Goal: Task Accomplishment & Management: Manage account settings

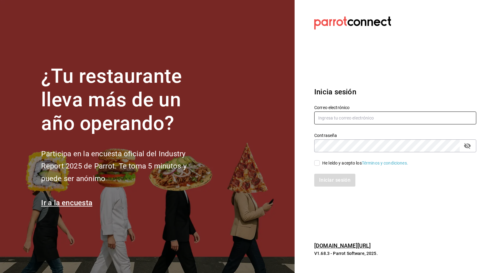
type input "galileo.panificio@gmail.com"
click at [318, 162] on input "He leído y acepto los Términos y condiciones." at bounding box center [317, 163] width 6 height 6
checkbox input "true"
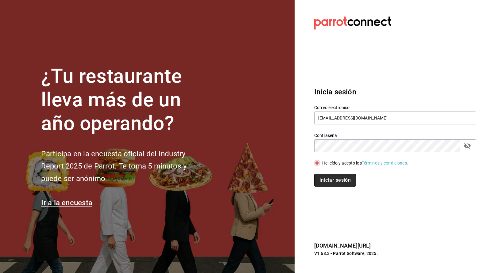
click at [322, 179] on button "Iniciar sesión" at bounding box center [335, 180] width 42 height 13
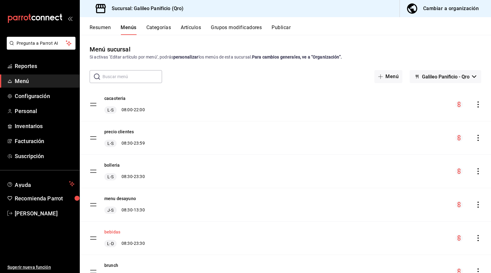
click at [114, 231] on button "bebidas" at bounding box center [112, 232] width 16 height 6
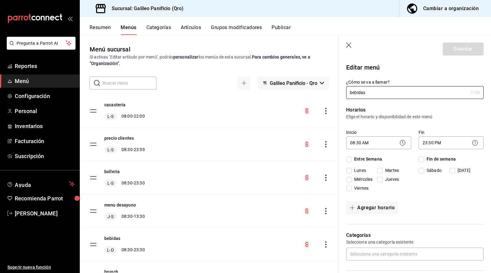
checkbox input "true"
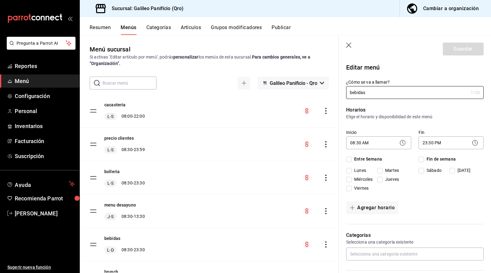
checkbox input "true"
click at [347, 45] on icon "button" at bounding box center [349, 46] width 6 height 6
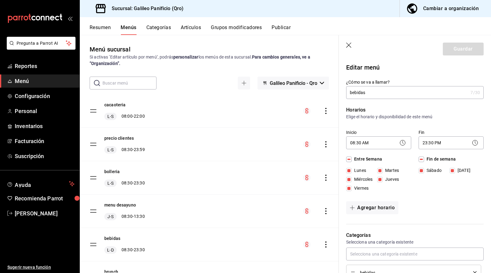
checkbox input "false"
type input "1756249844516"
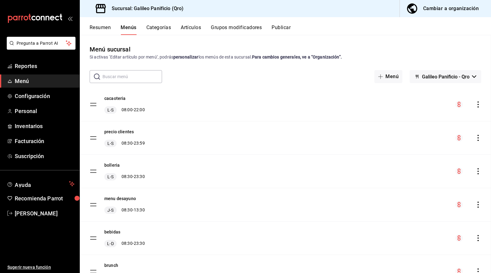
checkbox input "false"
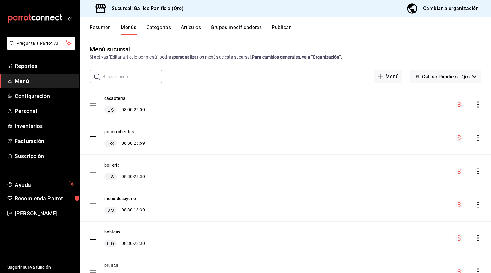
checkbox input "false"
click at [101, 28] on button "Resumen" at bounding box center [100, 30] width 21 height 10
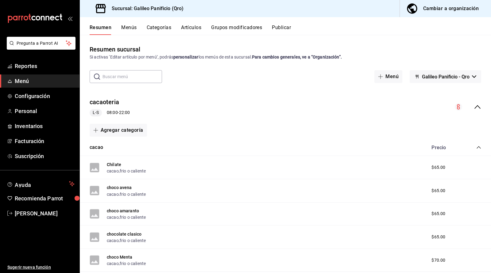
click at [476, 109] on icon "collapse-menu-row" at bounding box center [476, 106] width 7 height 7
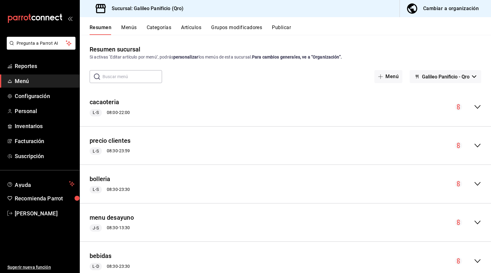
click at [443, 10] on div "Cambiar a organización" at bounding box center [451, 8] width 56 height 9
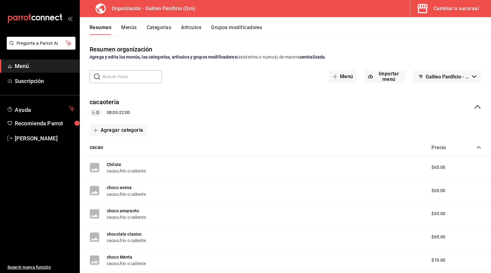
click at [478, 105] on icon "collapse-menu-row" at bounding box center [476, 106] width 7 height 7
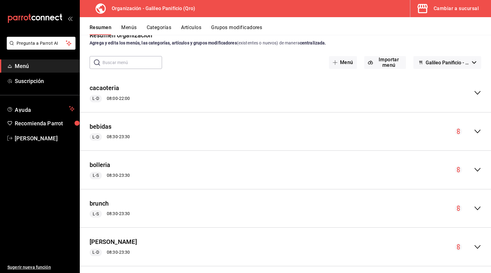
scroll to position [15, 0]
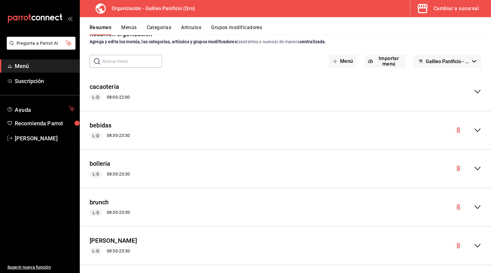
click at [479, 129] on icon "collapse-menu-row" at bounding box center [476, 130] width 7 height 7
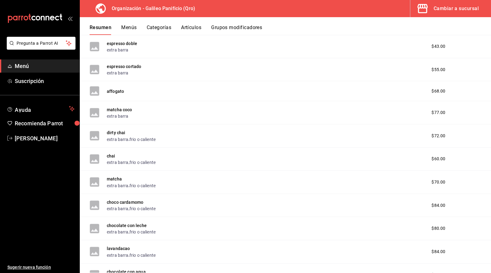
scroll to position [337, 0]
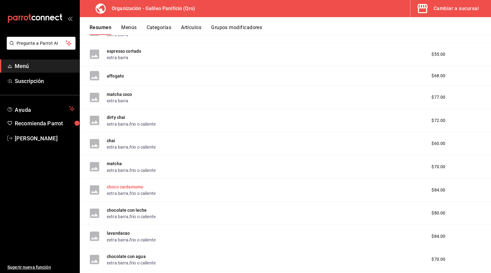
click at [134, 186] on button "choco cardamomo" at bounding box center [125, 187] width 36 height 6
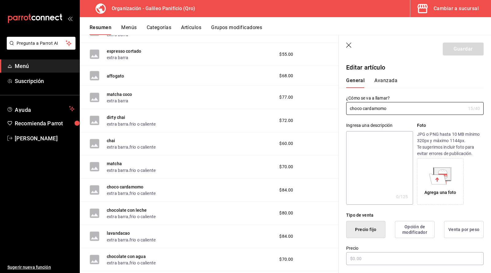
type input "$84.00"
click at [435, 68] on p "Editar artículo" at bounding box center [414, 67] width 137 height 9
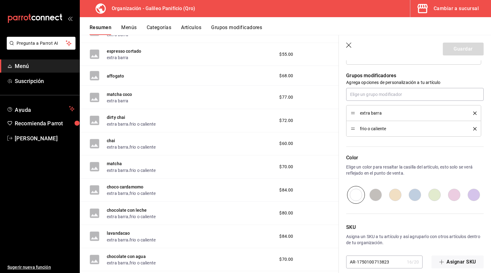
scroll to position [272, 0]
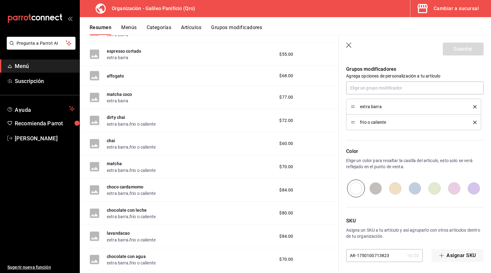
click at [349, 44] on icon "button" at bounding box center [349, 46] width 6 height 6
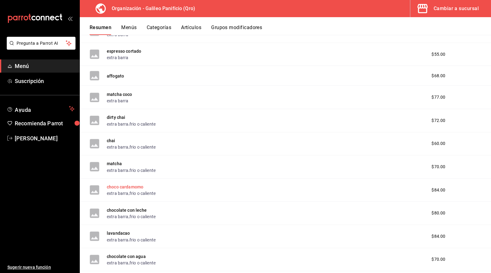
click at [138, 185] on button "choco cardamomo" at bounding box center [125, 187] width 36 height 6
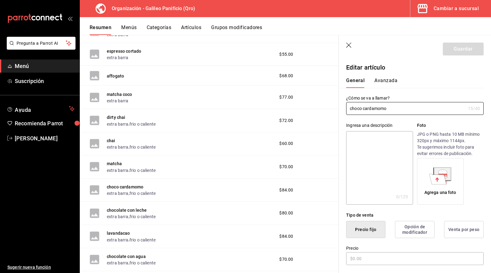
type input "$84.00"
type input "E48"
type input "50202307"
radio input "true"
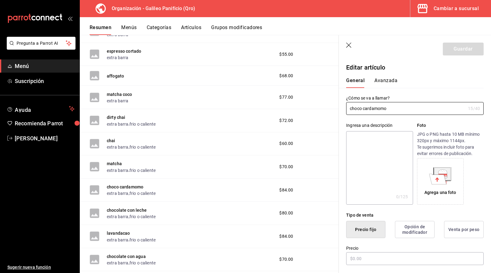
type input "9682eff3-4949-4690-8d4e-83a4ad7b7ecc"
click at [381, 78] on button "Avanzada" at bounding box center [385, 83] width 23 height 10
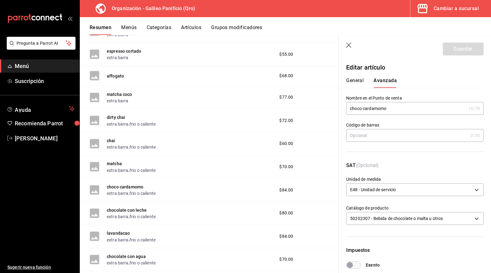
click at [415, 63] on p "Editar artículo" at bounding box center [414, 67] width 137 height 9
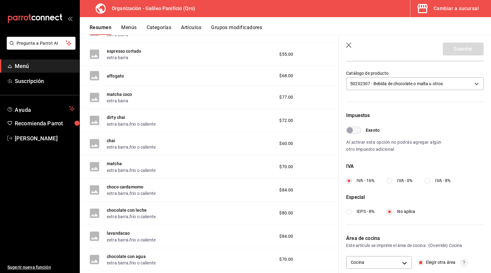
scroll to position [159, 0]
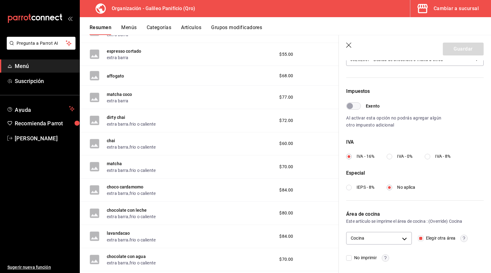
click at [350, 43] on icon "button" at bounding box center [349, 46] width 6 height 6
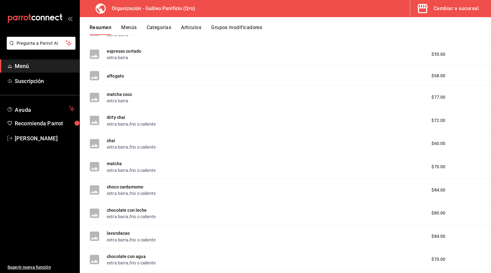
click at [481, 40] on div "espresso doble extra barra $43.00" at bounding box center [285, 31] width 411 height 23
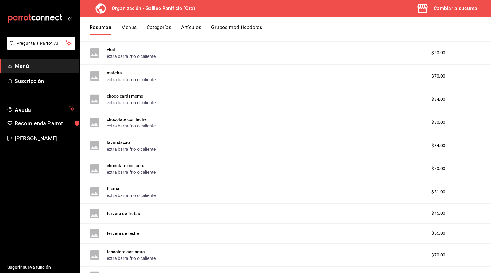
scroll to position [429, 0]
click at [134, 30] on button "Menús" at bounding box center [128, 30] width 15 height 10
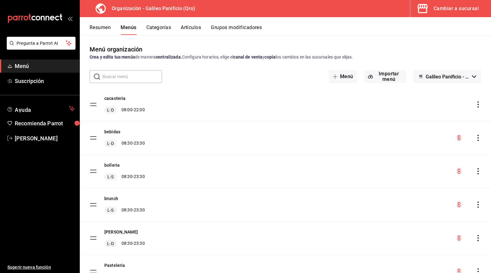
click at [331, 145] on div "bebidas L-D 08:30 - 23:30" at bounding box center [285, 137] width 411 height 33
click at [91, 137] on tbody "cacaoteria L-D 08:00 - 22:00 bebidas L-D 08:30 - 23:30 bolleria L-S 08:30 - 23:…" at bounding box center [285, 255] width 411 height 334
click at [478, 136] on icon "actions" at bounding box center [478, 138] width 6 height 6
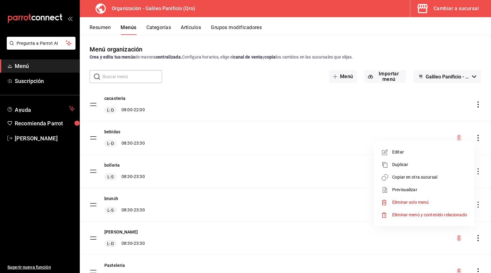
click at [414, 153] on span "Editar" at bounding box center [429, 152] width 75 height 6
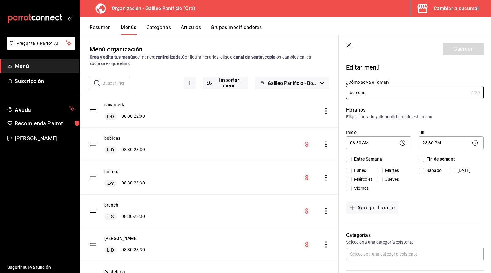
checkbox input "true"
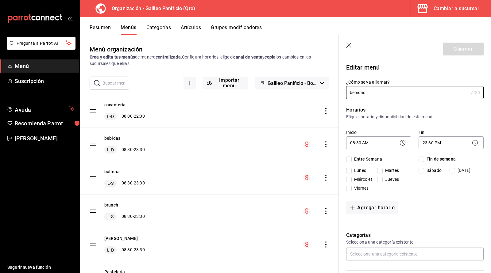
checkbox input "true"
click at [392, 61] on div "Editar menú" at bounding box center [411, 64] width 145 height 17
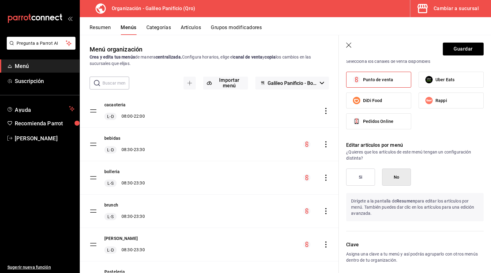
scroll to position [274, 0]
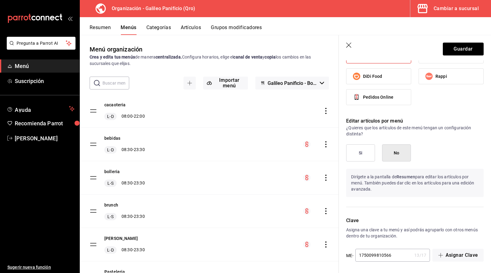
click at [346, 44] on icon "button" at bounding box center [349, 46] width 6 height 6
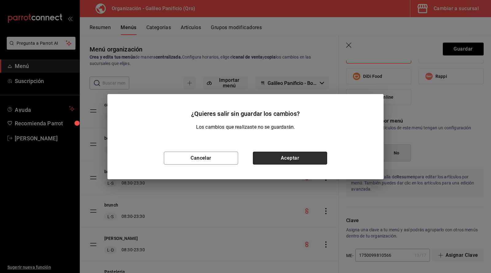
click at [265, 160] on button "Aceptar" at bounding box center [290, 158] width 74 height 13
checkbox input "false"
type input "1756250092945"
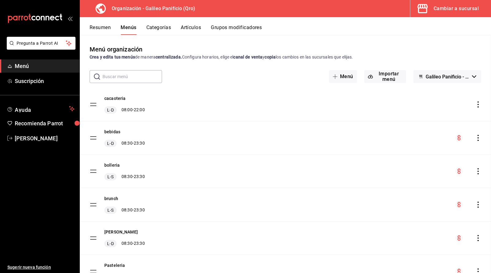
checkbox input "false"
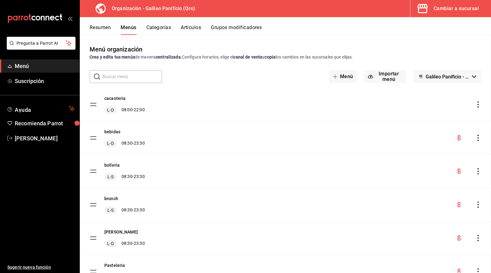
checkbox input "false"
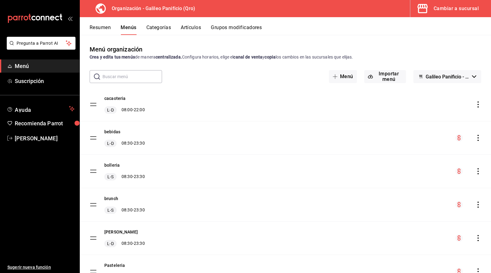
click at [478, 139] on icon "actions" at bounding box center [478, 138] width 6 height 6
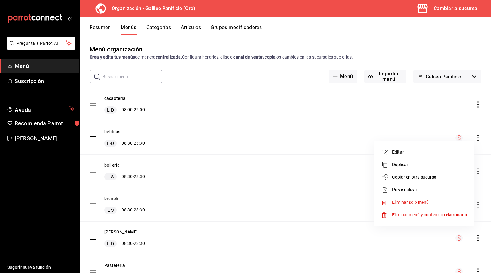
click at [104, 26] on div at bounding box center [245, 136] width 491 height 273
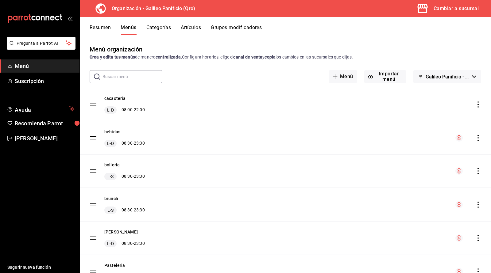
click at [95, 171] on tbody "cacaoteria L-D 08:00 - 22:00 bebidas L-D 08:30 - 23:30 bolleria L-S 08:30 - 23:…" at bounding box center [285, 255] width 411 height 334
click at [113, 165] on button "bolleria" at bounding box center [111, 165] width 15 height 6
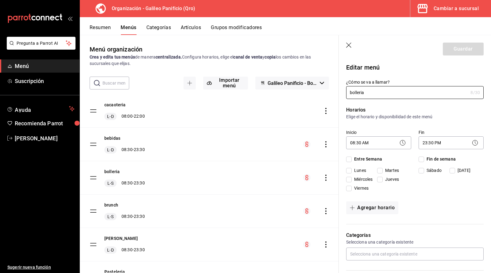
checkbox input "true"
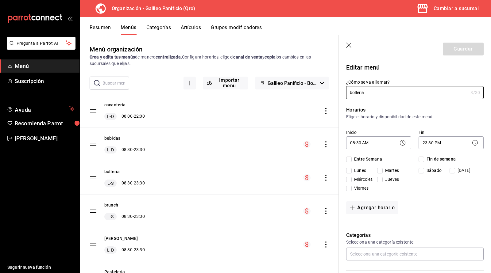
checkbox input "true"
click at [350, 46] on icon "button" at bounding box center [349, 46] width 6 height 6
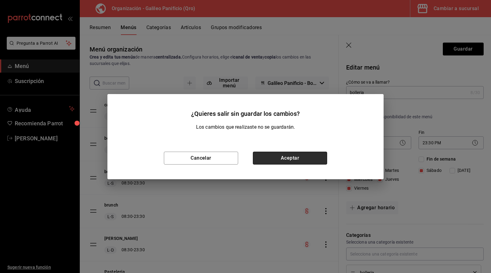
click at [289, 158] on button "Aceptar" at bounding box center [290, 158] width 74 height 13
checkbox input "false"
type input "1756250120181"
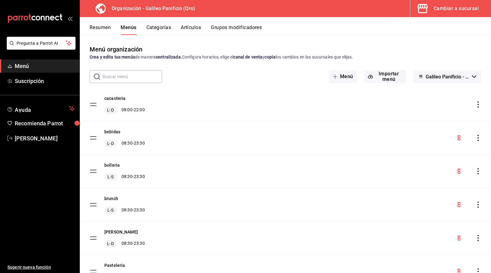
checkbox input "false"
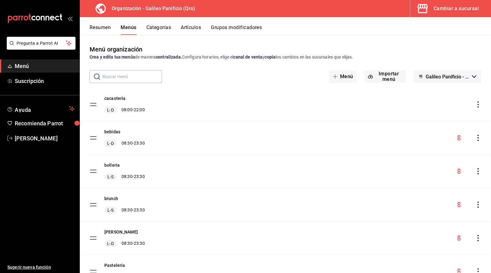
checkbox input "false"
click at [478, 140] on icon "actions" at bounding box center [477, 138] width 1 height 6
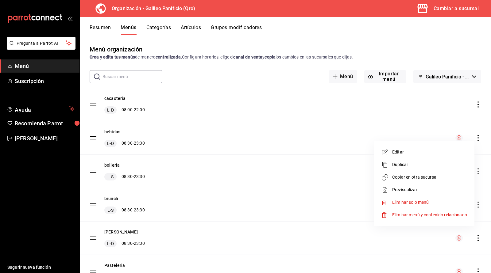
click at [108, 28] on div at bounding box center [245, 136] width 491 height 273
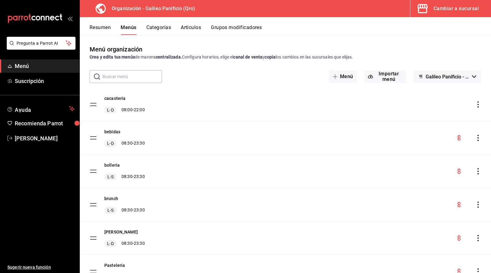
click at [96, 28] on button "Resumen" at bounding box center [100, 30] width 21 height 10
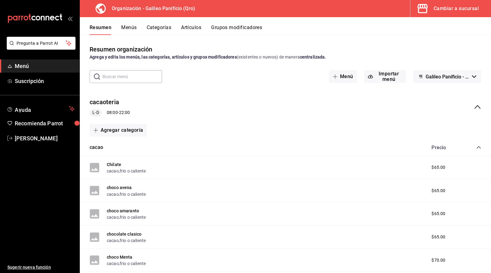
click at [478, 106] on icon "collapse-menu-row" at bounding box center [476, 106] width 7 height 7
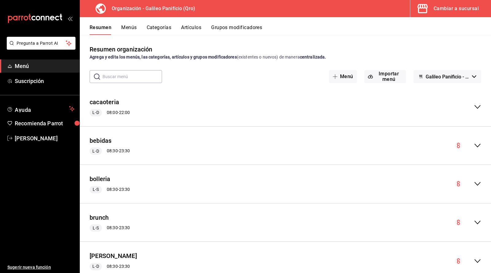
click at [477, 146] on icon "collapse-menu-row" at bounding box center [476, 145] width 7 height 7
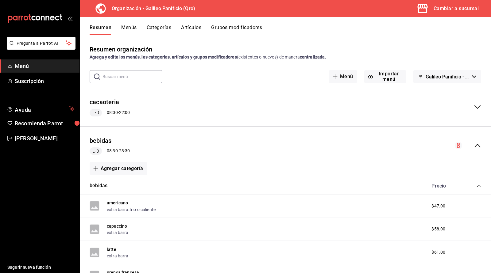
click at [409, 156] on div "bebidas L-D 08:30 - 23:30" at bounding box center [285, 146] width 411 height 29
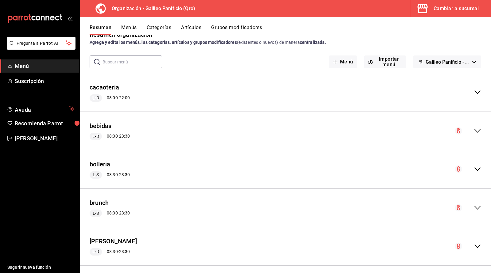
scroll to position [15, 0]
click at [476, 130] on icon "collapse-menu-row" at bounding box center [477, 130] width 6 height 4
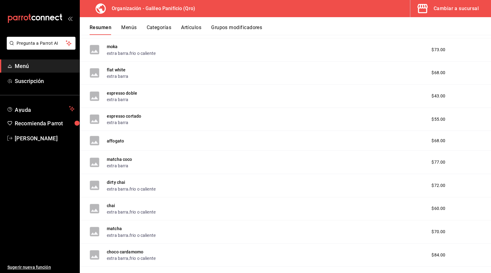
scroll to position [269, 0]
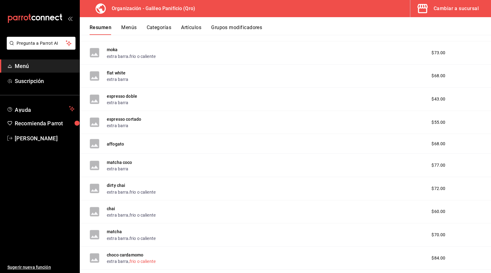
click at [154, 261] on button "frio o caliente" at bounding box center [142, 261] width 26 height 6
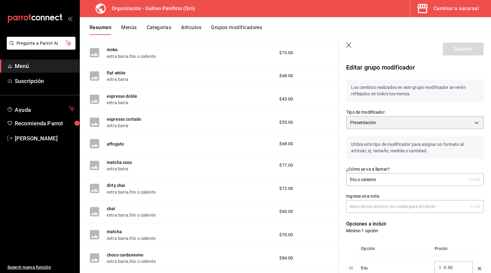
click at [422, 236] on div "Opción Precio frio ​ $ 0.00 ​ caliente ​ $ 0.00 ​" at bounding box center [411, 268] width 145 height 68
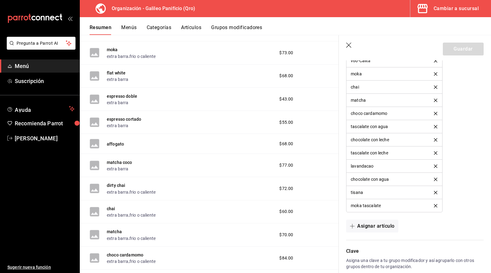
scroll to position [475, 0]
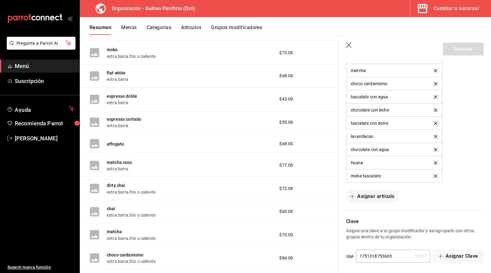
click at [348, 45] on icon "button" at bounding box center [348, 45] width 5 height 5
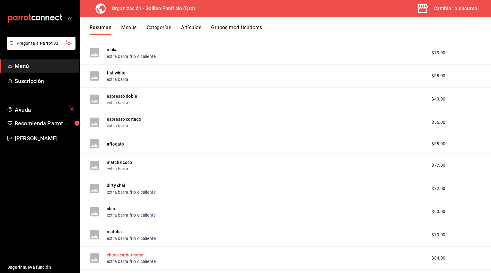
click at [140, 253] on button "choco cardamomo" at bounding box center [125, 255] width 36 height 6
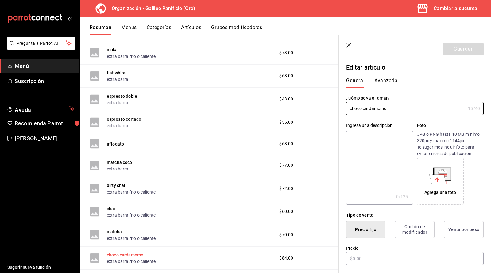
type input "$84.00"
click at [436, 58] on header "Guardar" at bounding box center [415, 47] width 152 height 25
click at [388, 81] on button "Avanzada" at bounding box center [385, 83] width 23 height 10
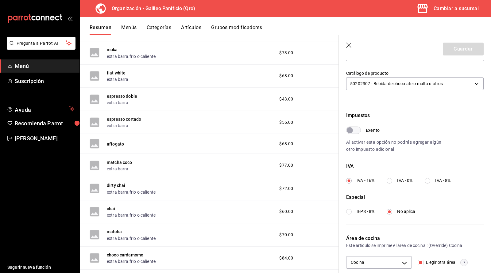
scroll to position [159, 0]
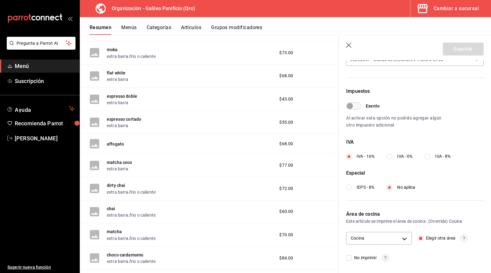
click at [349, 42] on header "Guardar" at bounding box center [415, 47] width 152 height 25
click at [349, 45] on icon "button" at bounding box center [349, 46] width 6 height 6
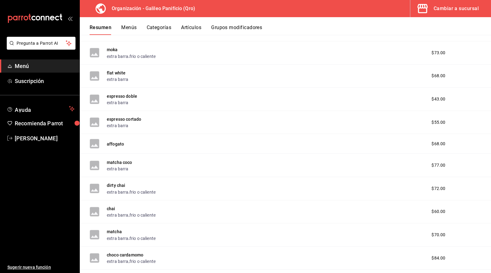
click at [474, 54] on div "$73.00" at bounding box center [453, 53] width 56 height 6
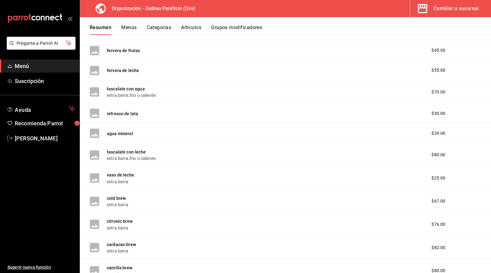
scroll to position [607, 0]
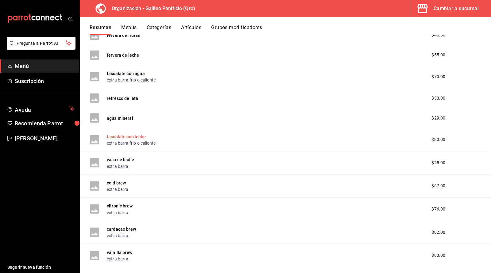
click at [121, 134] on button "tascalate con leche" at bounding box center [126, 137] width 39 height 6
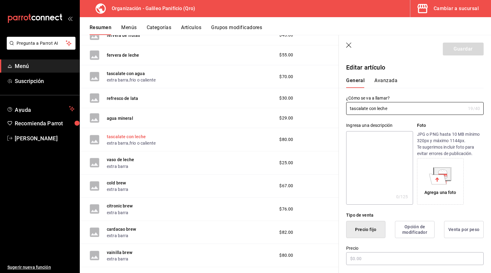
type input "$80.00"
click at [413, 83] on div "General [PERSON_NAME]" at bounding box center [411, 83] width 130 height 10
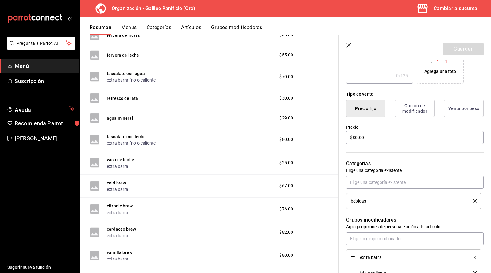
scroll to position [123, 0]
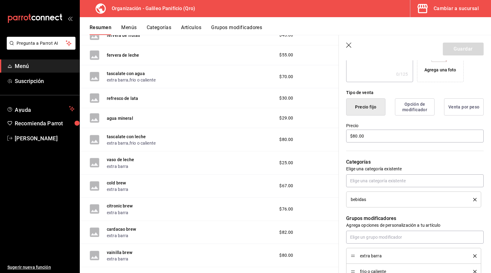
click at [474, 72] on div "Agrega una foto" at bounding box center [450, 59] width 67 height 47
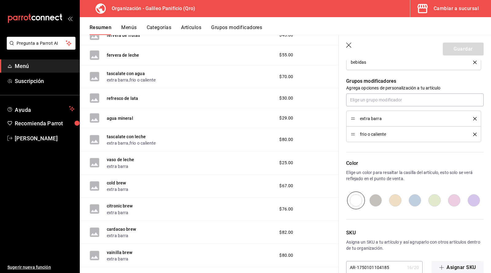
scroll to position [272, 0]
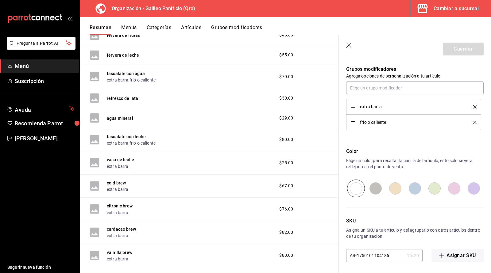
click at [349, 43] on icon "button" at bounding box center [349, 46] width 6 height 6
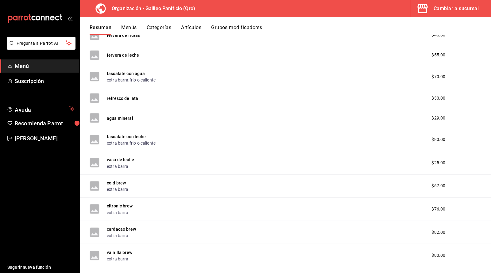
click at [129, 26] on button "Menús" at bounding box center [128, 30] width 15 height 10
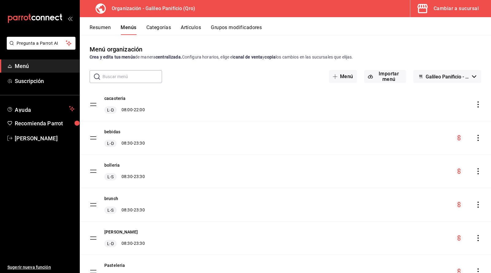
click at [92, 105] on tbody "cacaoteria L-D 08:00 - 22:00 bebidas L-D 08:30 - 23:30 bolleria L-S 08:30 - 23:…" at bounding box center [285, 255] width 411 height 334
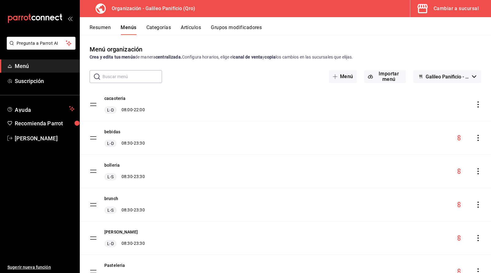
click at [92, 105] on tbody "cacaoteria L-D 08:00 - 22:00 bebidas L-D 08:30 - 23:30 bolleria L-S 08:30 - 23:…" at bounding box center [285, 255] width 411 height 334
click at [90, 103] on tbody "cacaoteria L-D 08:00 - 22:00 bebidas L-D 08:30 - 23:30 bolleria L-S 08:30 - 23:…" at bounding box center [285, 255] width 411 height 334
click at [160, 27] on button "Categorías" at bounding box center [158, 30] width 25 height 10
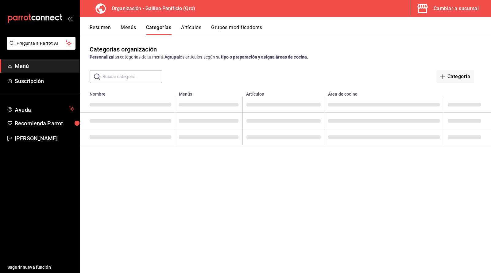
click at [198, 25] on button "Artículos" at bounding box center [191, 30] width 20 height 10
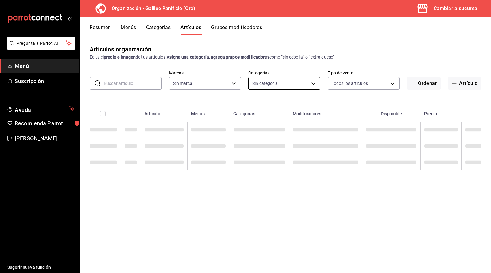
type input "6cbfab1f-4d2a-4aec-8254-b39f4b8abf80"
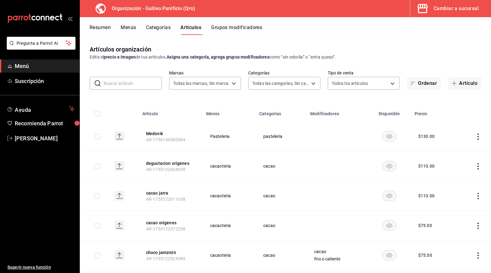
click at [422, 58] on div "Edita el precio e imagen de tus artículos. Asigna una categoría, agrega grupos …" at bounding box center [285, 57] width 391 height 6
click at [268, 82] on body "Pregunta a Parrot AI Menú Suscripción Ayuda Recomienda Parrot [PERSON_NAME] Sug…" at bounding box center [245, 136] width 491 height 273
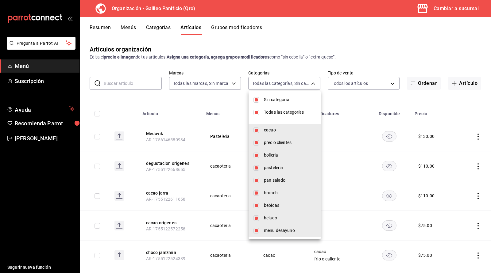
click at [273, 204] on span "bebidas" at bounding box center [290, 205] width 52 height 6
type input "5c26d355-e263-42cd-aa92-223567bac073,0e368a73-abaa-4b1e-8337-cd22c374f0b3,0f211…"
checkbox input "false"
click at [255, 114] on input "checkbox" at bounding box center [256, 113] width 6 height 6
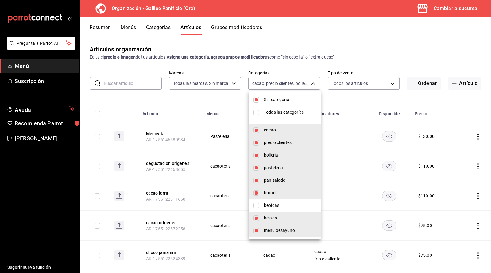
checkbox input "true"
type input "5c26d355-e263-42cd-aa92-223567bac073,0e368a73-abaa-4b1e-8337-cd22c374f0b3,0f211…"
checkbox input "true"
click at [256, 131] on input "checkbox" at bounding box center [256, 131] width 6 height 6
checkbox input "false"
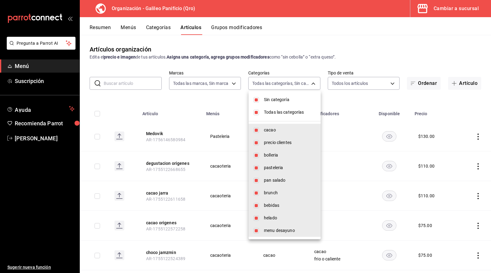
type input "0e368a73-abaa-4b1e-8337-cd22c374f0b3,0f211f45-1ba0-45d2-b489-d54ef4b1ea97,36986…"
checkbox input "false"
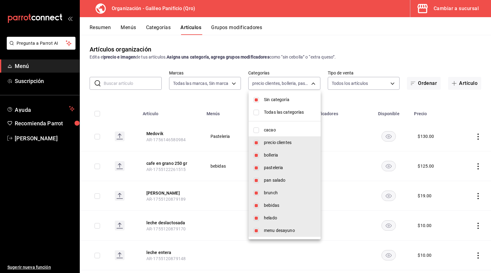
click at [257, 144] on input "checkbox" at bounding box center [256, 143] width 6 height 6
checkbox input "false"
type input "0f211f45-1ba0-45d2-b489-d54ef4b1ea97,36986237-4317-47f7-9c47-05078c533bbe,a94b7…"
click at [254, 158] on input "checkbox" at bounding box center [256, 156] width 6 height 6
checkbox input "false"
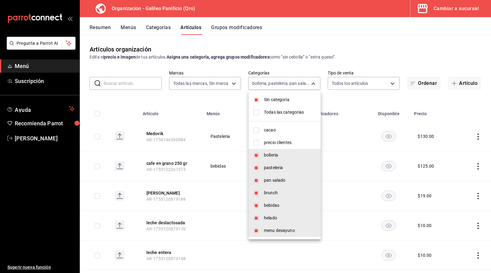
type input "36986237-4317-47f7-9c47-05078c533bbe,a94b7318-1ca4-4f4d-9b8d-18b45cdc3815,45b8c…"
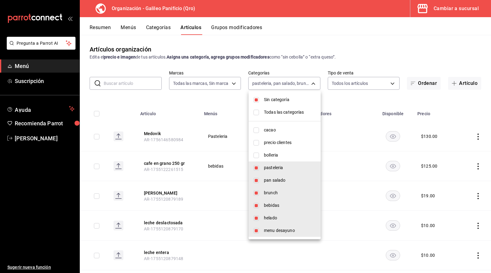
click at [257, 167] on input "checkbox" at bounding box center [256, 168] width 6 height 6
checkbox input "false"
type input "a94b7318-1ca4-4f4d-9b8d-18b45cdc3815,45b8ca3a-[DATE]-41d8-a265-fcf47dac6f8d,7ad…"
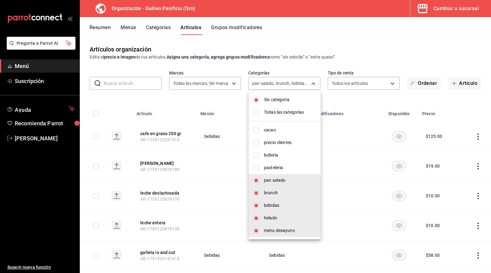
click at [257, 178] on input "checkbox" at bounding box center [256, 181] width 6 height 6
checkbox input "false"
type input "45b8ca3a-[DATE]-41d8-a265-fcf47dac6f8d,7adf8a61-30f5-44ce-aab7-08b7786e8b6a,ce3…"
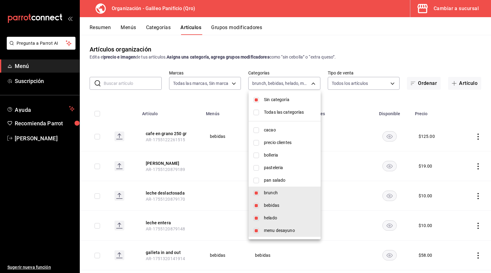
click at [257, 194] on input "checkbox" at bounding box center [256, 193] width 6 height 6
checkbox input "false"
type input "7adf8a61-30f5-44ce-aab7-08b7786e8b6a,ce3ed756-6561-46a3-878f-a96069da0f75,962f5…"
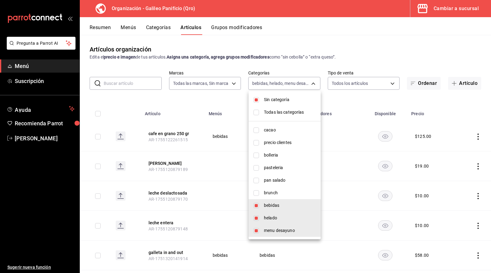
click at [257, 219] on input "checkbox" at bounding box center [256, 219] width 6 height 6
checkbox input "false"
type input "7adf8a61-30f5-44ce-aab7-08b7786e8b6a,962f5fcb-74c1-4c77-a416-5c22a716540d"
click at [256, 230] on input "checkbox" at bounding box center [256, 231] width 6 height 6
checkbox input "false"
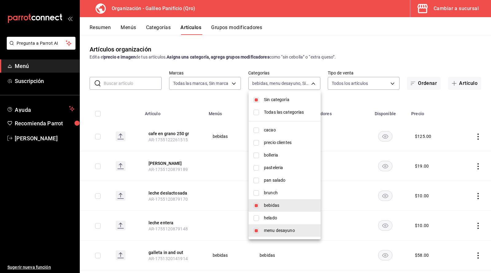
type input "7adf8a61-30f5-44ce-aab7-08b7786e8b6a"
click at [185, 103] on div at bounding box center [245, 136] width 491 height 273
click at [184, 103] on div at bounding box center [245, 136] width 491 height 273
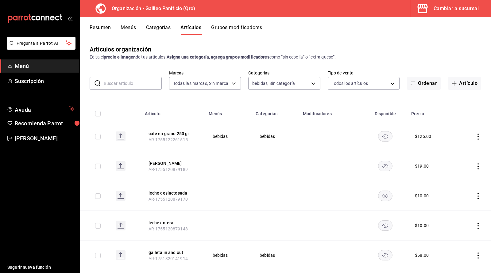
click at [475, 101] on div "Artículos organización Edita el precio e imagen de tus artículos. Asigna una ca…" at bounding box center [285, 154] width 411 height 238
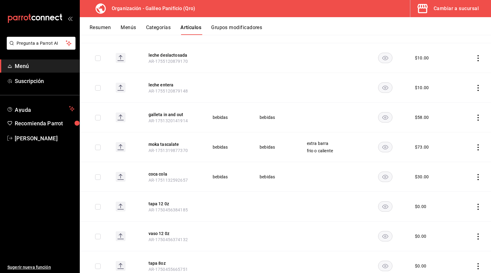
scroll to position [153, 0]
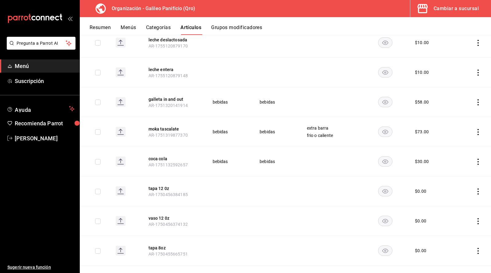
click at [478, 130] on icon "actions" at bounding box center [478, 132] width 6 height 6
click at [477, 131] on div at bounding box center [245, 136] width 491 height 273
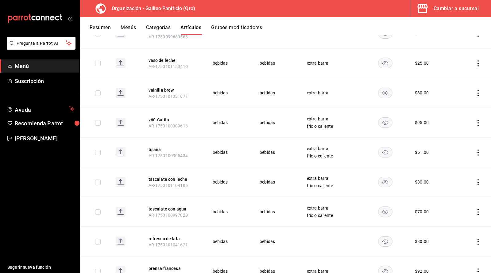
scroll to position [550, 0]
click at [478, 179] on icon "actions" at bounding box center [477, 182] width 1 height 6
click at [451, 217] on span "Eliminar" at bounding box center [459, 218] width 16 height 5
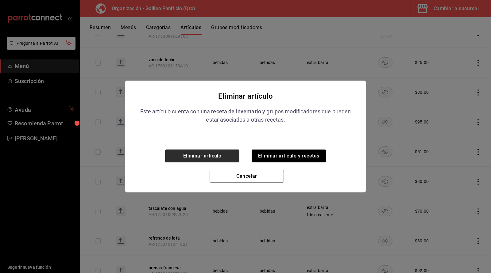
click at [224, 156] on button "Eliminar artículo" at bounding box center [202, 156] width 74 height 13
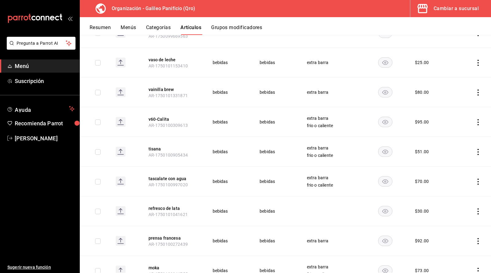
click at [479, 179] on icon "actions" at bounding box center [478, 182] width 6 height 6
click at [461, 216] on span "Eliminar" at bounding box center [459, 218] width 16 height 5
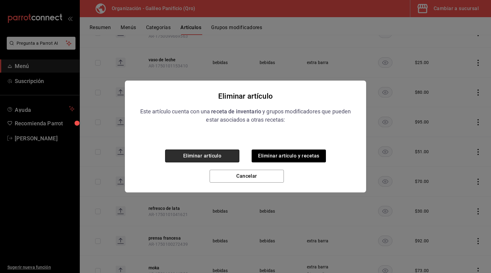
click at [215, 159] on button "Eliminar artículo" at bounding box center [202, 156] width 74 height 13
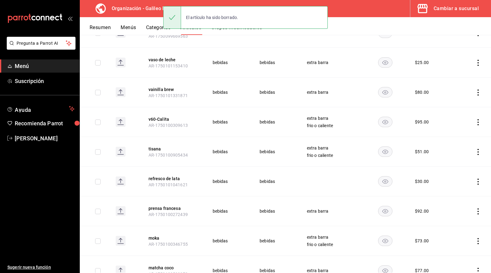
click at [470, 25] on div "Resumen Menús Categorías Artículos Grupos modificadores" at bounding box center [290, 30] width 401 height 10
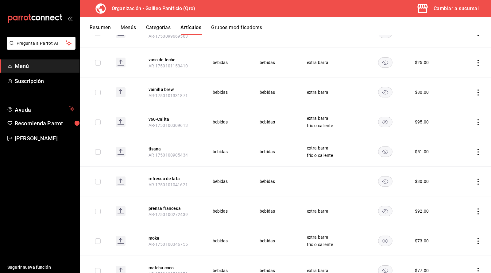
click at [465, 51] on td at bounding box center [473, 63] width 36 height 30
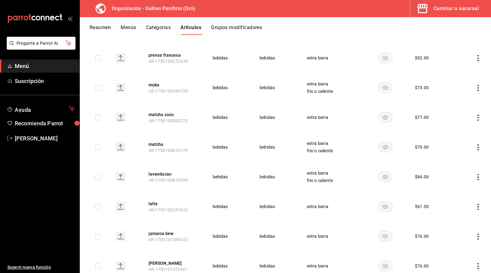
scroll to position [718, 0]
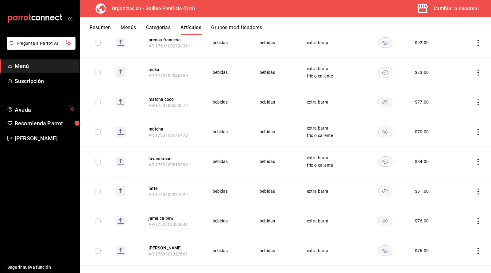
click at [479, 159] on icon "actions" at bounding box center [478, 162] width 6 height 6
click at [458, 198] on span "Eliminar" at bounding box center [459, 197] width 16 height 5
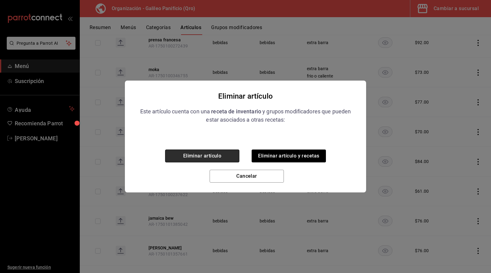
click at [232, 158] on button "Eliminar artículo" at bounding box center [202, 156] width 74 height 13
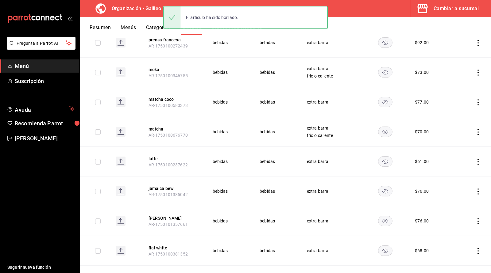
click at [457, 101] on td at bounding box center [473, 102] width 36 height 30
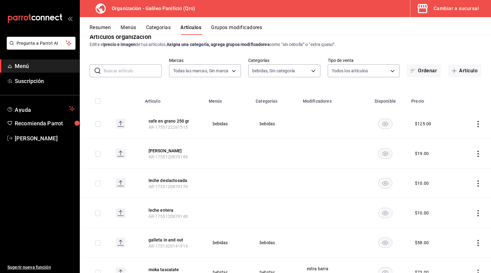
scroll to position [6, 0]
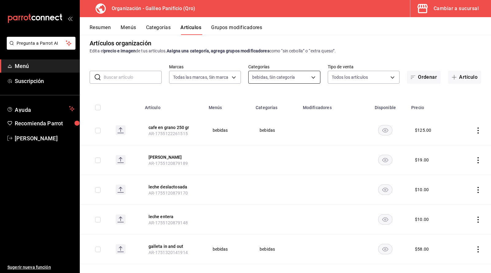
click at [313, 79] on body "Pregunta a Parrot AI Menú Suscripción Ayuda Recomienda Parrot [PERSON_NAME] Sug…" at bounding box center [245, 136] width 491 height 273
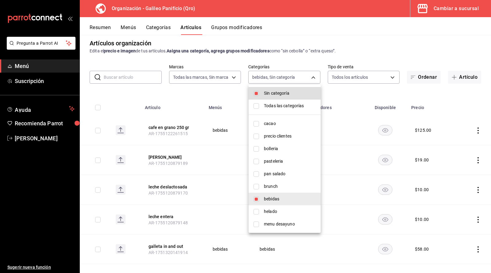
click at [267, 108] on span "Todas las categorías" at bounding box center [290, 106] width 52 height 6
type input "5c26d355-e263-42cd-aa92-223567bac073,0e368a73-abaa-4b1e-8337-cd22c374f0b3,0f211…"
checkbox input "true"
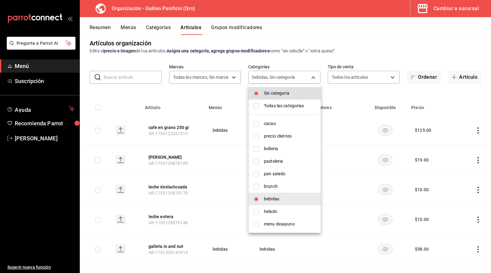
checkbox input "true"
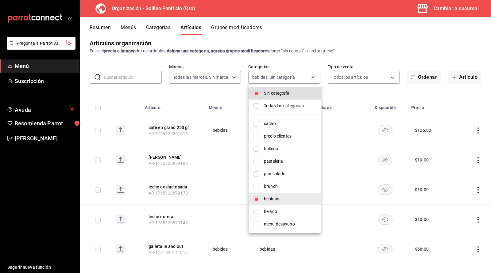
checkbox input "true"
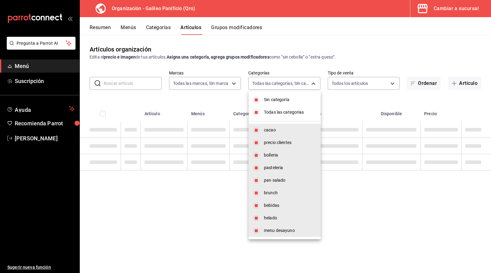
scroll to position [0, 0]
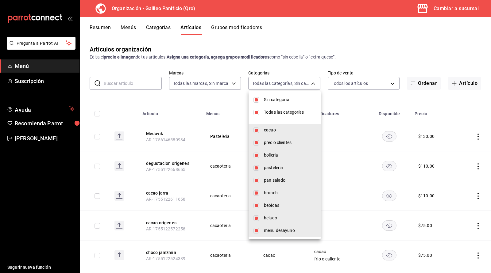
click at [124, 82] on div at bounding box center [245, 136] width 491 height 273
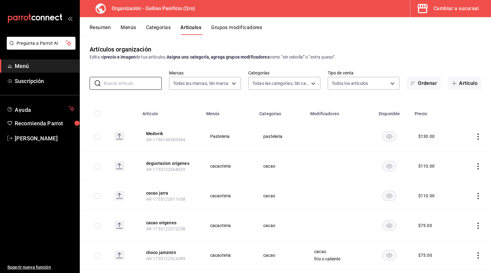
click at [124, 82] on input "text" at bounding box center [133, 83] width 58 height 12
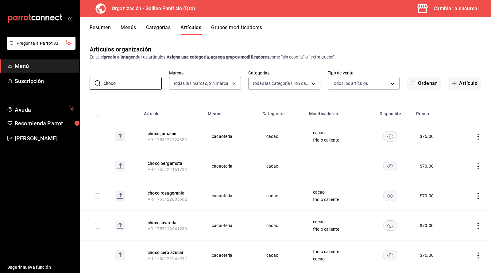
type input "choco"
click at [403, 48] on div "Artículos organización Edita el precio e imagen de tus artículos. Asigna una ca…" at bounding box center [285, 53] width 411 height 16
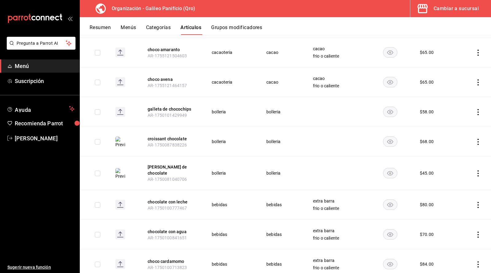
scroll to position [353, 0]
click at [478, 201] on icon "actions" at bounding box center [477, 204] width 1 height 6
click at [457, 239] on span "Eliminar" at bounding box center [459, 237] width 16 height 5
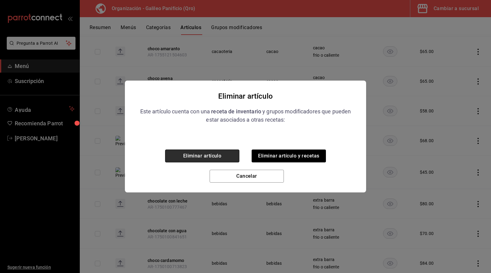
click at [232, 157] on button "Eliminar artículo" at bounding box center [202, 156] width 74 height 13
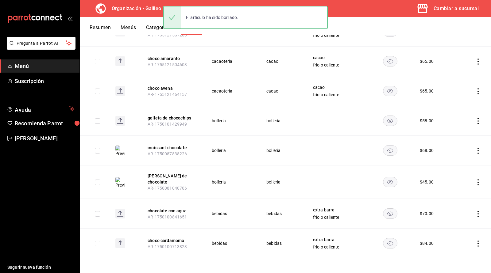
scroll to position [337, 0]
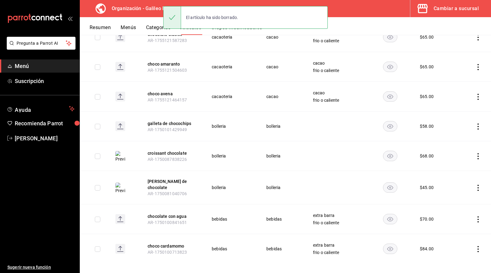
click at [479, 216] on icon "actions" at bounding box center [478, 219] width 6 height 6
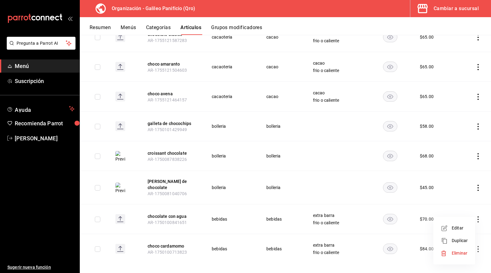
click at [444, 251] on icon at bounding box center [443, 254] width 6 height 6
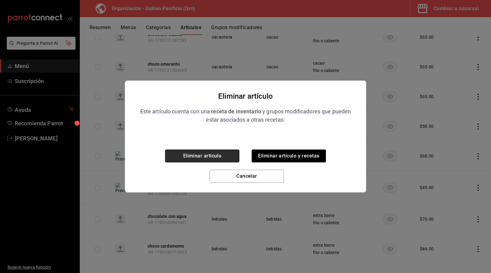
click at [187, 155] on button "Eliminar artículo" at bounding box center [202, 156] width 74 height 13
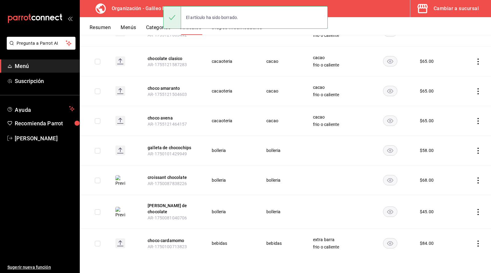
scroll to position [308, 0]
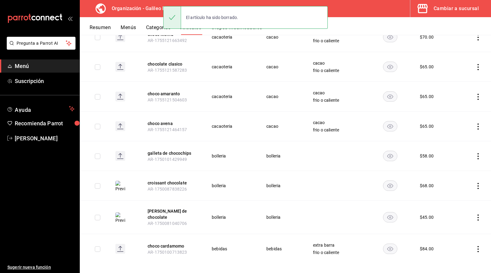
click at [478, 246] on icon "actions" at bounding box center [478, 249] width 6 height 6
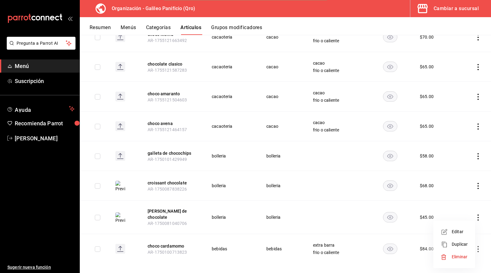
click at [449, 257] on div at bounding box center [445, 257] width 11 height 6
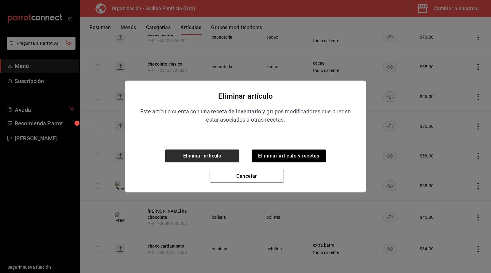
click at [196, 155] on button "Eliminar artículo" at bounding box center [202, 156] width 74 height 13
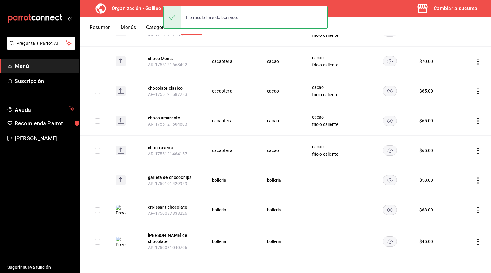
scroll to position [278, 0]
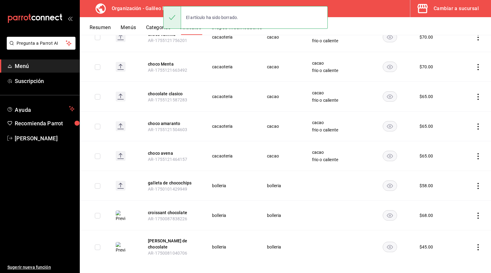
click at [486, 49] on td at bounding box center [473, 37] width 36 height 30
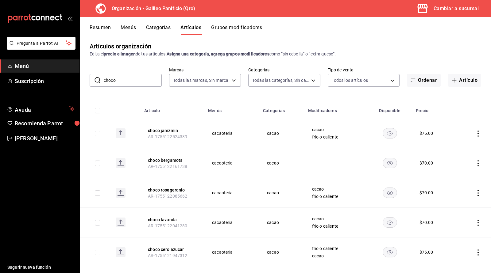
scroll to position [2, 0]
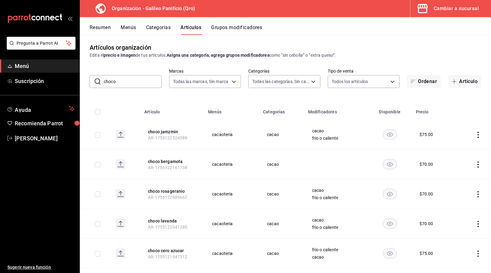
click at [97, 30] on button "Resumen" at bounding box center [100, 30] width 21 height 10
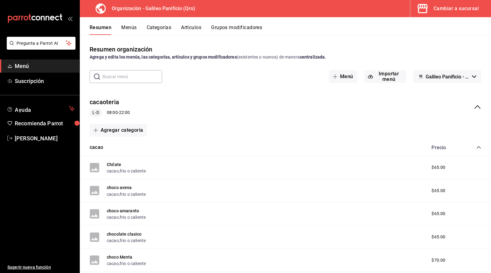
click at [311, 111] on div "cacaoteria L-D 08:00 - 22:00" at bounding box center [285, 107] width 411 height 29
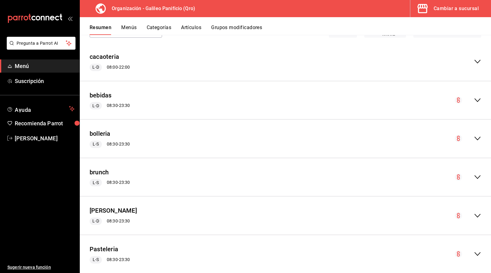
scroll to position [46, 0]
click at [478, 62] on icon "collapse-menu-row" at bounding box center [477, 61] width 6 height 4
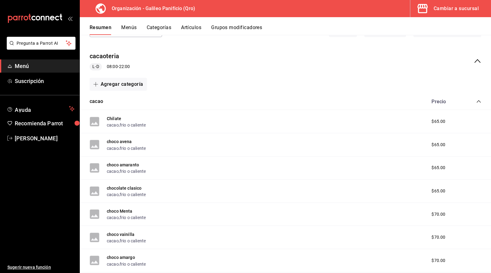
click at [446, 56] on div "cacaoteria L-D 08:00 - 22:00" at bounding box center [285, 61] width 411 height 29
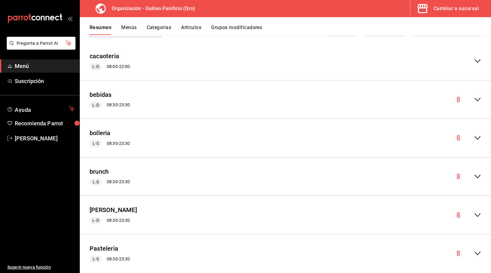
click at [474, 60] on icon "collapse-menu-row" at bounding box center [476, 60] width 7 height 7
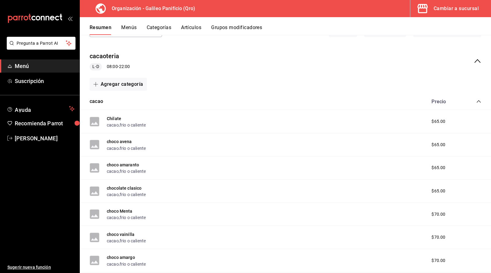
click at [475, 48] on div "cacaoteria L-D 08:00 - 22:00" at bounding box center [285, 61] width 411 height 29
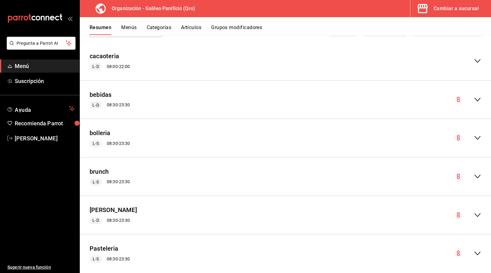
scroll to position [61, 0]
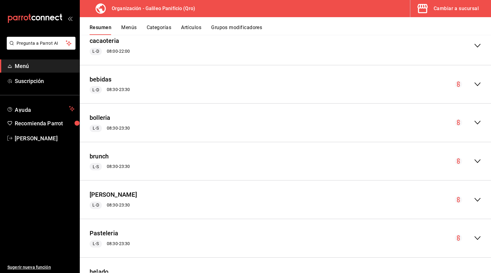
click at [475, 48] on icon "collapse-menu-row" at bounding box center [476, 45] width 7 height 7
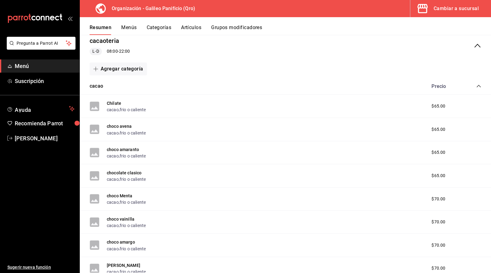
click at [385, 93] on div "cacao Precio" at bounding box center [285, 86] width 411 height 17
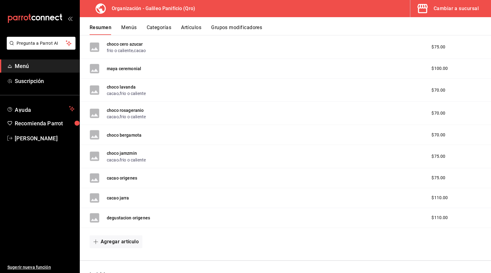
scroll to position [307, 0]
click at [123, 239] on button "Agregar artículo" at bounding box center [116, 241] width 53 height 13
click at [121, 258] on li "Artículo nuevo" at bounding box center [114, 258] width 48 height 15
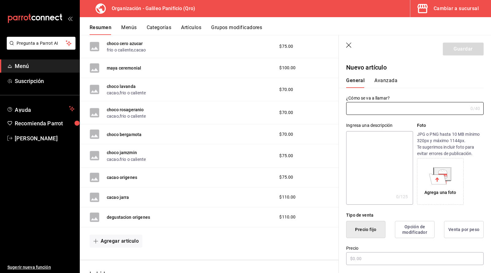
type input "t"
type input "Tascalate"
click at [425, 74] on div "General [PERSON_NAME]" at bounding box center [411, 80] width 145 height 16
click at [402, 226] on button "Opción de modificador" at bounding box center [415, 229] width 40 height 17
click at [420, 214] on div "Tipo de venta" at bounding box center [414, 215] width 137 height 6
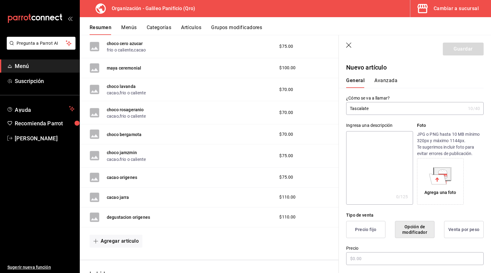
click at [415, 225] on button "Opción de modificador" at bounding box center [415, 229] width 40 height 17
click at [360, 222] on button "Precio fijo" at bounding box center [365, 229] width 39 height 17
click at [355, 256] on input "text" at bounding box center [414, 258] width 137 height 13
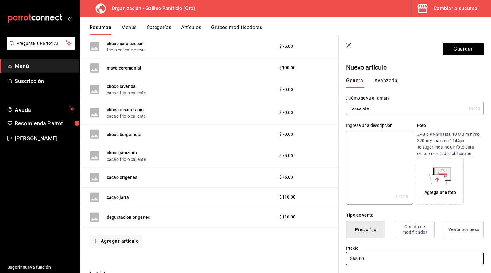
type input "$65.00"
click at [438, 89] on div "¿Cómo se va a llamar? Tascalate 10 /40 ¿Cómo se va a llamar?" at bounding box center [411, 101] width 145 height 27
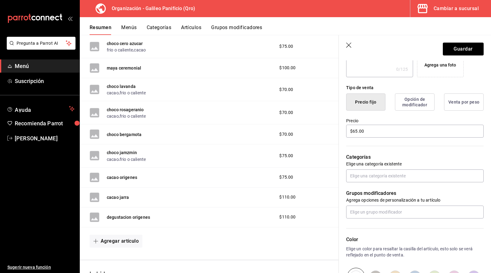
scroll to position [138, 0]
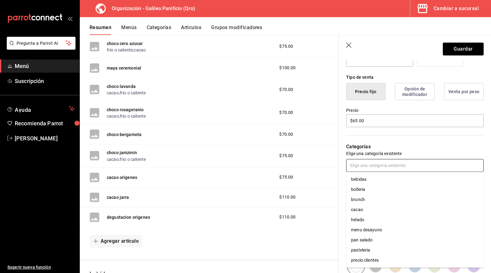
click at [421, 166] on input "text" at bounding box center [414, 165] width 137 height 13
click at [390, 209] on li "cacao" at bounding box center [414, 210] width 137 height 10
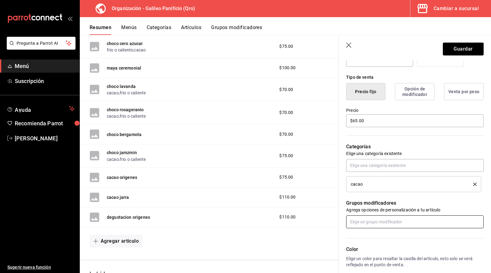
click at [401, 221] on input "text" at bounding box center [414, 222] width 137 height 13
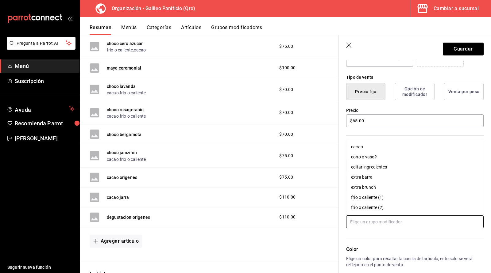
click at [379, 168] on div "editar ingredientes" at bounding box center [369, 167] width 36 height 6
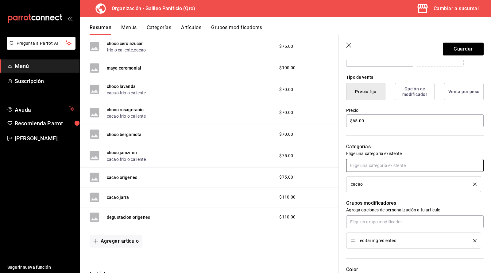
click at [370, 167] on input "text" at bounding box center [414, 165] width 137 height 13
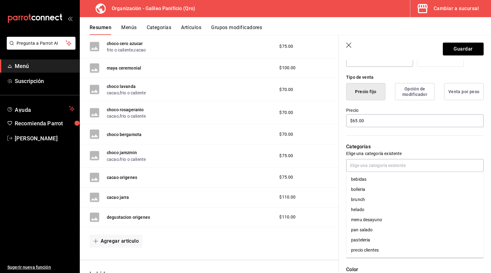
click at [395, 143] on p "Categorías" at bounding box center [414, 146] width 137 height 7
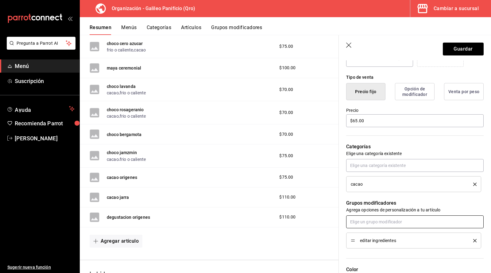
click at [405, 219] on input "text" at bounding box center [414, 222] width 137 height 13
click at [473, 240] on icon "delete" at bounding box center [474, 240] width 3 height 3
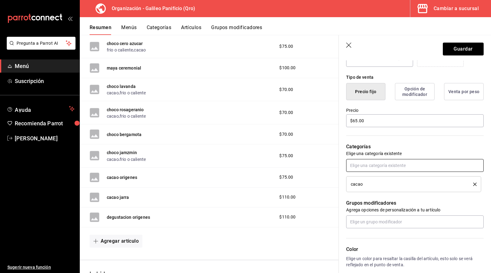
click at [384, 167] on input "text" at bounding box center [414, 165] width 137 height 13
click at [404, 146] on p "Categorías" at bounding box center [414, 146] width 137 height 7
click at [383, 214] on div "Grupos modificadores Agrega opciones de personalización a tu artículo" at bounding box center [411, 210] width 145 height 36
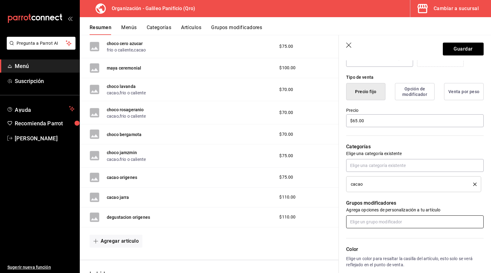
click at [383, 223] on input "text" at bounding box center [414, 222] width 137 height 13
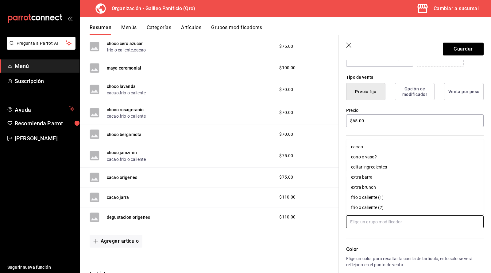
click at [369, 198] on div "frio o caliente (1)" at bounding box center [367, 197] width 33 height 6
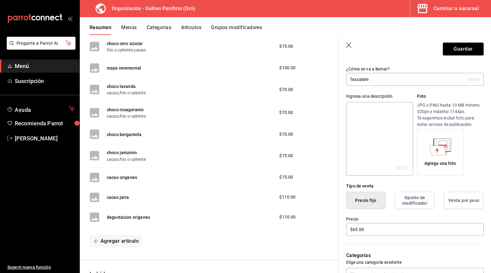
scroll to position [0, 0]
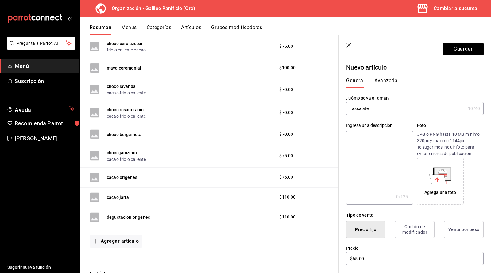
click at [386, 82] on button "Avanzada" at bounding box center [385, 83] width 23 height 10
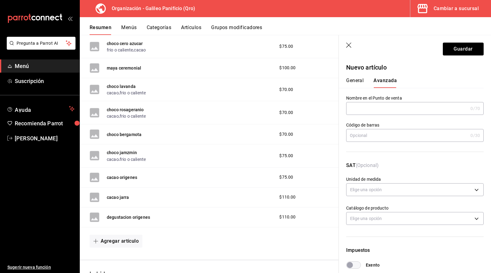
click at [386, 108] on input "text" at bounding box center [407, 108] width 122 height 12
type input "t"
type input "Tascalate"
click at [417, 160] on div "SAT (Opcional) Unidad de medida Elige una opción" at bounding box center [411, 177] width 145 height 44
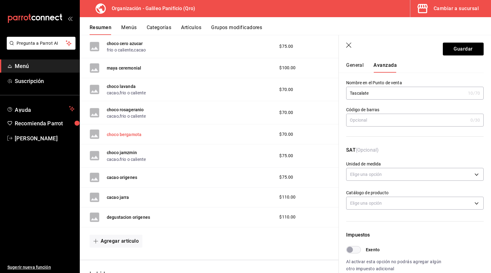
click at [136, 132] on button "choco bergamota" at bounding box center [124, 135] width 35 height 6
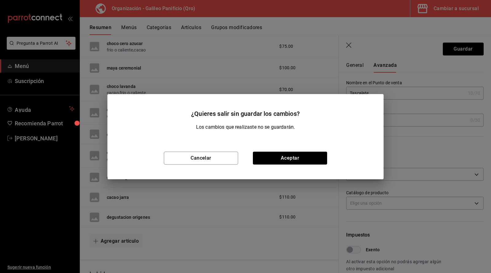
click at [245, 75] on div "¿Quieres salir sin guardar los cambios? Los cambios que realizaste no se guarda…" at bounding box center [245, 136] width 491 height 273
click at [224, 157] on button "Cancelar" at bounding box center [201, 158] width 74 height 13
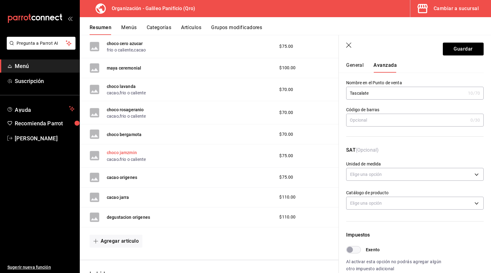
click at [124, 152] on button "choco jamzmin" at bounding box center [122, 153] width 30 height 6
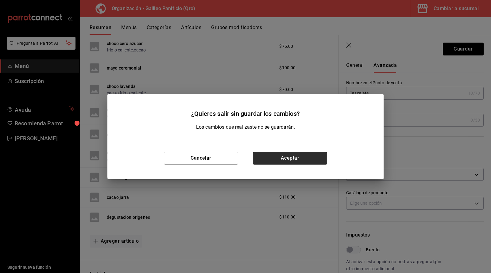
click at [291, 158] on button "Aceptar" at bounding box center [290, 158] width 74 height 13
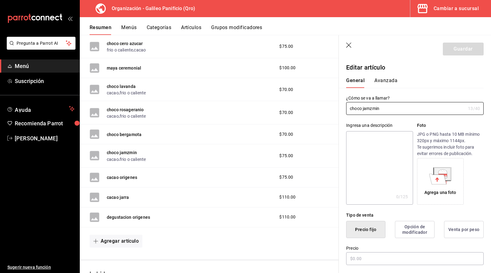
type input "$75.00"
type input "XUN"
type input "50202307"
radio input "true"
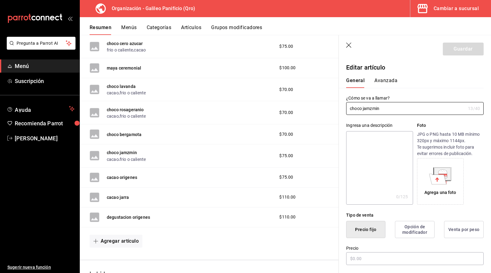
type input "9682eff3-4949-4690-8d4e-83a4ad7b7ecc"
click at [390, 78] on button "Avanzada" at bounding box center [385, 83] width 23 height 10
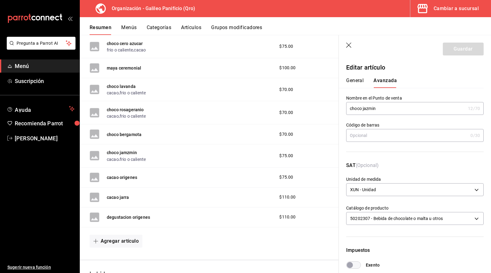
click at [353, 79] on button "General" at bounding box center [354, 83] width 17 height 10
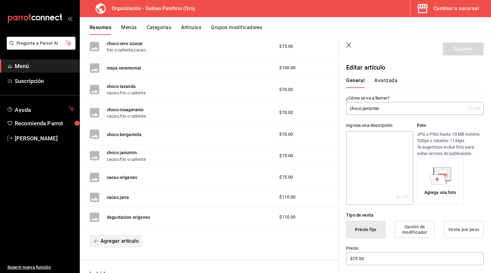
click at [125, 239] on button "Agregar artículo" at bounding box center [116, 241] width 53 height 13
click at [217, 239] on div at bounding box center [245, 136] width 491 height 273
click at [415, 98] on label "¿Cómo se va a llamar?" at bounding box center [414, 98] width 137 height 4
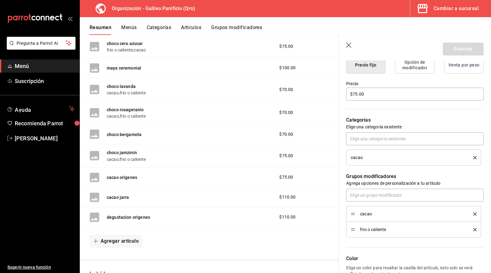
scroll to position [149, 0]
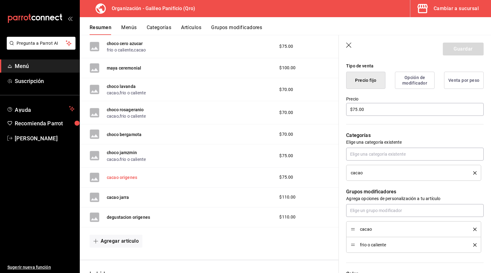
click at [118, 174] on button "cacao origenes" at bounding box center [122, 177] width 30 height 6
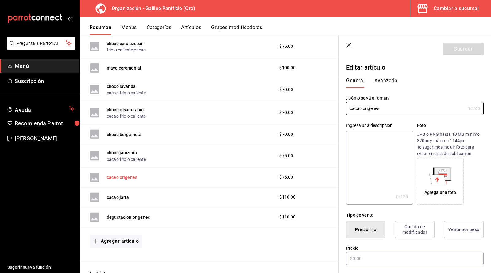
type input "$75.00"
click at [381, 82] on button "Avanzada" at bounding box center [385, 83] width 23 height 10
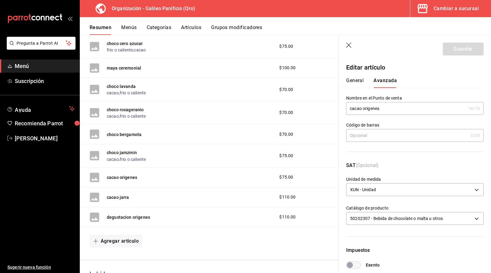
click at [353, 80] on button "General" at bounding box center [354, 83] width 17 height 10
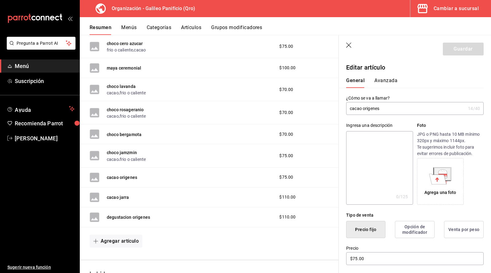
click at [412, 67] on p "Editar artículo" at bounding box center [414, 67] width 137 height 9
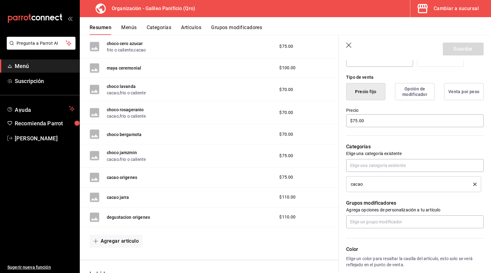
scroll to position [123, 0]
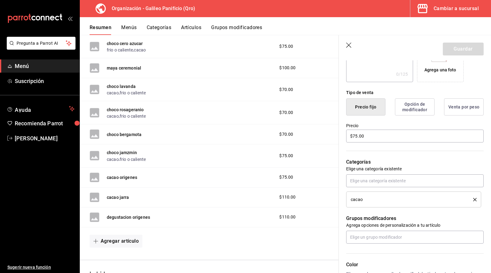
click at [348, 44] on icon "button" at bounding box center [349, 46] width 6 height 6
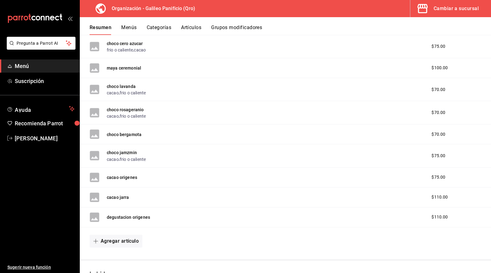
click at [340, 78] on div "choco lavanda cacao , frio o caliente $70.00" at bounding box center [285, 89] width 411 height 23
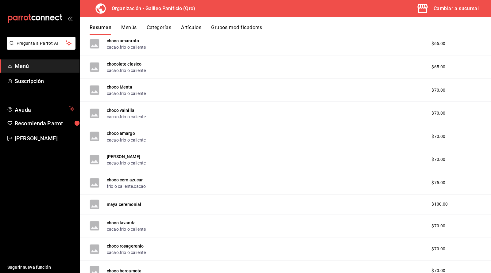
scroll to position [184, 0]
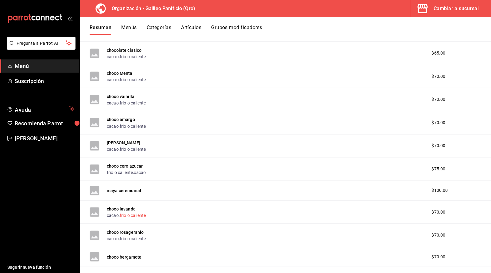
click at [130, 215] on button "frio o caliente" at bounding box center [133, 215] width 26 height 6
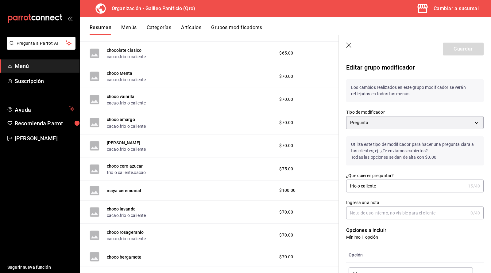
click at [457, 242] on div "Opción frio ​ caliente ​" at bounding box center [411, 274] width 145 height 68
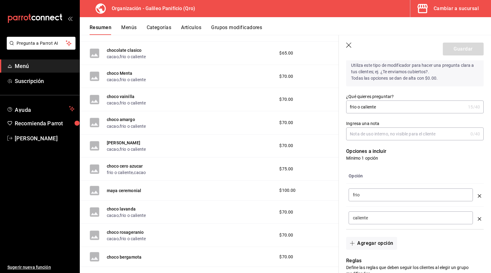
scroll to position [61, 0]
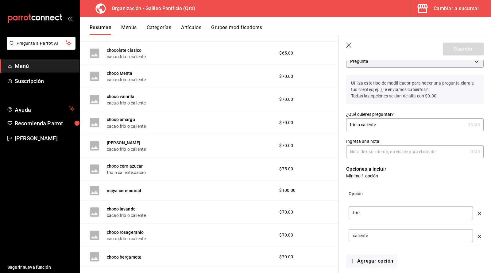
click at [348, 45] on icon "button" at bounding box center [349, 46] width 6 height 6
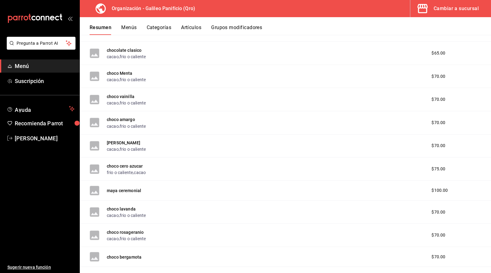
click at [392, 50] on div "chocolate clasico cacao , frio o caliente $65.00" at bounding box center [285, 53] width 411 height 23
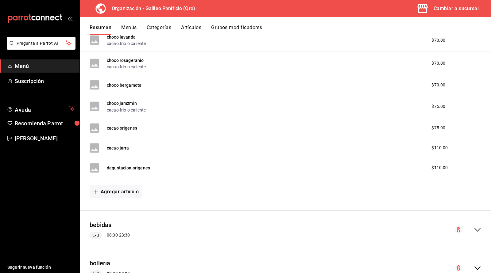
scroll to position [368, 0]
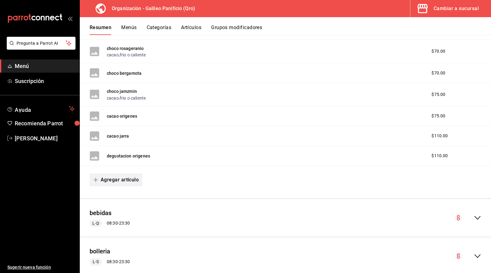
click at [112, 176] on button "Agregar artículo" at bounding box center [116, 180] width 53 height 13
click at [124, 206] on li "Artículo nuevo" at bounding box center [114, 209] width 48 height 15
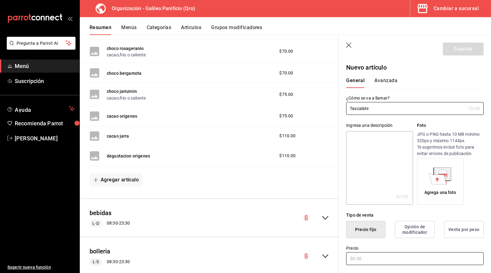
type input "Tascalate"
click at [365, 259] on input "text" at bounding box center [414, 258] width 137 height 13
type input "$65.00"
click at [471, 241] on div "Precio $65.00" at bounding box center [411, 252] width 145 height 28
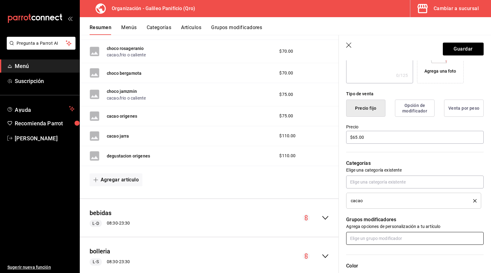
scroll to position [123, 0]
click at [407, 231] on input "text" at bounding box center [414, 237] width 137 height 13
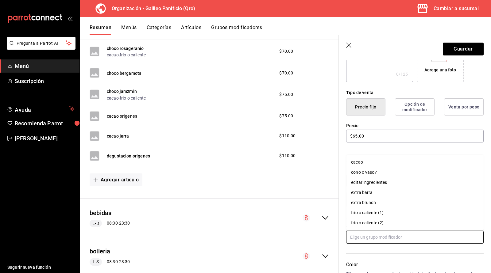
click at [396, 216] on li "frio o caliente (1)" at bounding box center [414, 213] width 137 height 10
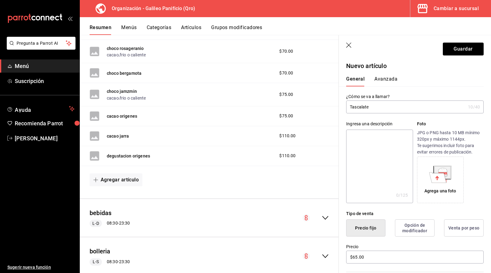
scroll to position [0, 0]
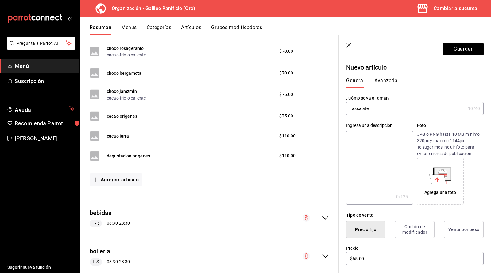
click at [385, 88] on button "Avanzada" at bounding box center [385, 83] width 23 height 10
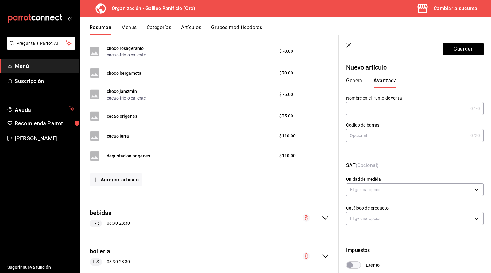
click at [418, 108] on input "text" at bounding box center [407, 108] width 122 height 12
type input "R"
type input "Tascalate"
click at [415, 168] on p "SAT (Opcional)" at bounding box center [414, 169] width 137 height 15
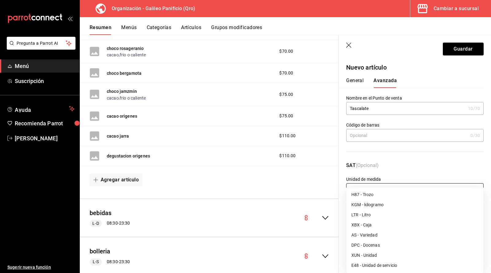
click at [405, 186] on body "Pregunta a Parrot AI Menú Suscripción Ayuda Recomienda Parrot [PERSON_NAME] Sug…" at bounding box center [245, 136] width 491 height 273
click at [366, 253] on li "XUN - Unidad" at bounding box center [414, 256] width 137 height 10
type input "XUN"
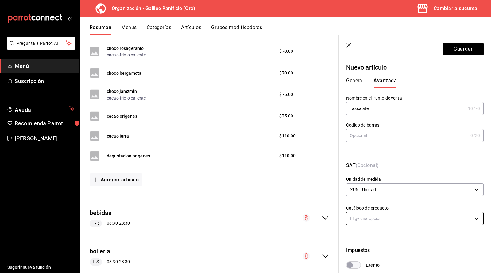
click at [387, 216] on body "Pregunta a Parrot AI Menú Suscripción Ayuda Recomienda Parrot [PERSON_NAME] Sug…" at bounding box center [245, 136] width 491 height 273
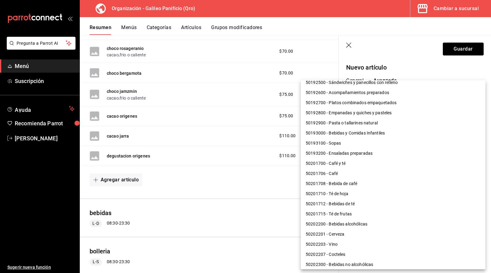
scroll to position [327, 0]
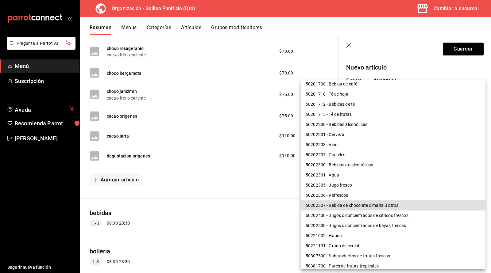
type input "50202307"
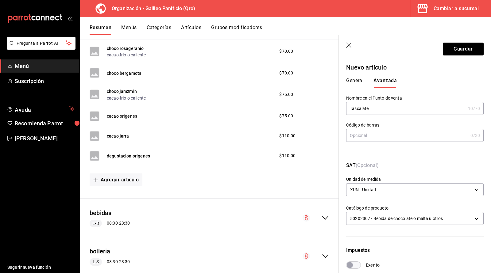
click at [414, 252] on div "Impuestos" at bounding box center [414, 250] width 137 height 7
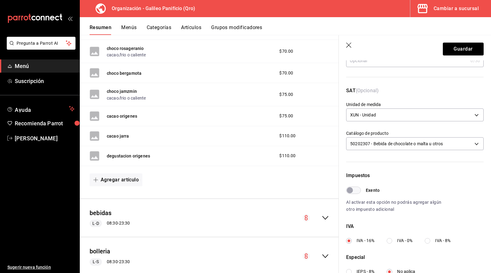
scroll to position [92, 0]
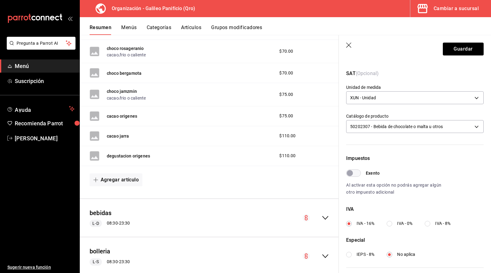
click at [390, 224] on input "IVA - 0%" at bounding box center [389, 224] width 6 height 6
radio input "true"
click at [396, 199] on div "Impuestos Exento Al activar esta opción no podrás agregar algún otro impuesto a…" at bounding box center [414, 206] width 137 height 103
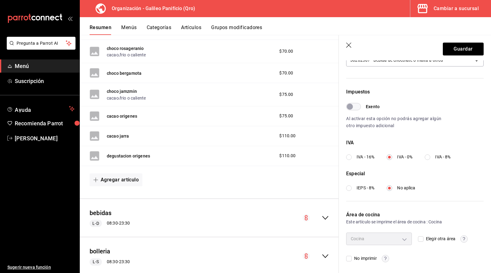
scroll to position [159, 0]
click at [399, 242] on div "Cocina" at bounding box center [379, 238] width 66 height 12
click at [408, 236] on div "Cocina" at bounding box center [379, 238] width 66 height 12
click at [420, 237] on input "Elegir otra área" at bounding box center [421, 239] width 6 height 6
checkbox input "true"
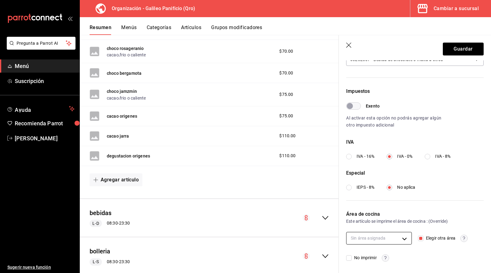
click at [400, 237] on body "Pregunta a Parrot AI Menú Suscripción Ayuda Recomienda Parrot [PERSON_NAME] Sug…" at bounding box center [245, 136] width 491 height 273
click at [390, 258] on span "Cocina" at bounding box center [384, 258] width 45 height 6
type input "9682eff3-4949-4690-8d4e-83a4ad7b7ecc"
checkbox input "true"
click at [437, 188] on div at bounding box center [245, 136] width 491 height 273
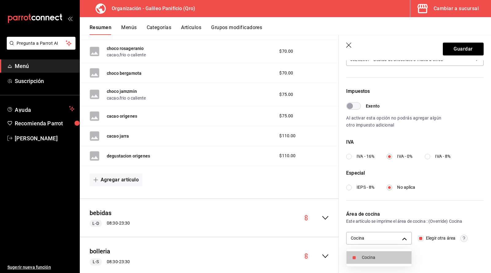
click at [469, 45] on div at bounding box center [245, 136] width 491 height 273
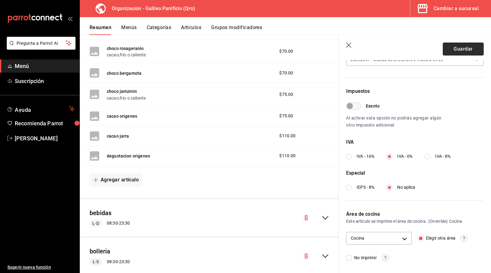
click at [463, 50] on button "Guardar" at bounding box center [462, 49] width 41 height 13
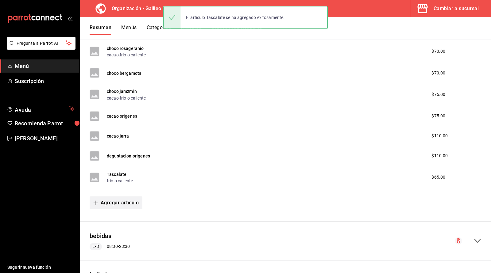
click at [115, 201] on button "Agregar artículo" at bounding box center [116, 203] width 53 height 13
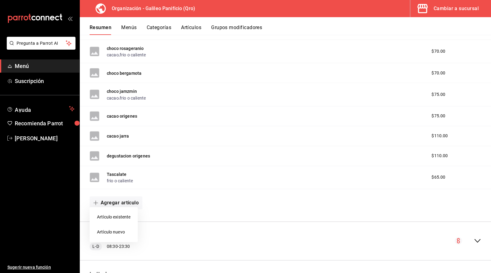
click at [109, 231] on li "Artículo nuevo" at bounding box center [114, 232] width 48 height 15
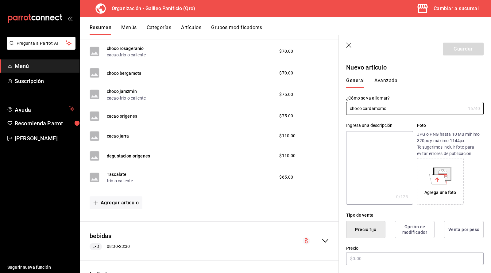
type input "choco cardamomo"
click at [412, 93] on div "¿Cómo se va a llamar? choco cardamomo 16 /40 ¿Cómo se va a llamar?" at bounding box center [411, 101] width 145 height 27
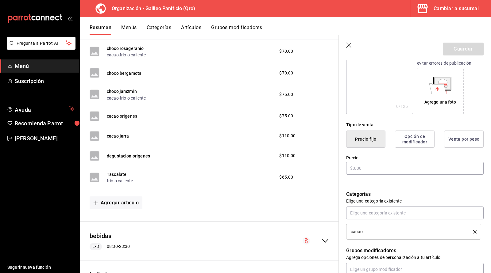
scroll to position [92, 0]
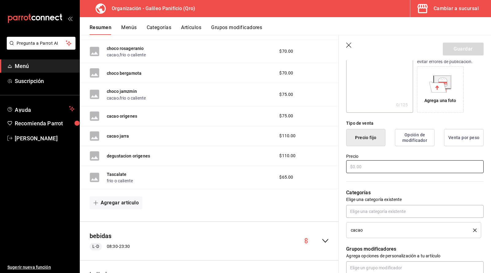
click at [365, 166] on input "text" at bounding box center [414, 166] width 137 height 13
type input "$70.00"
click at [419, 251] on p "Grupos modificadores" at bounding box center [414, 249] width 137 height 7
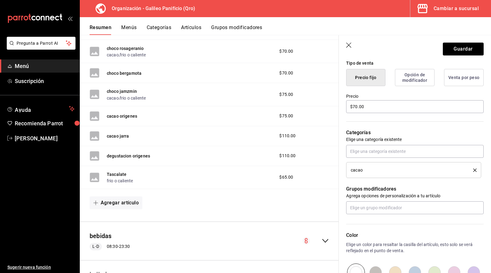
scroll to position [153, 0]
click at [389, 205] on input "text" at bounding box center [414, 206] width 137 height 13
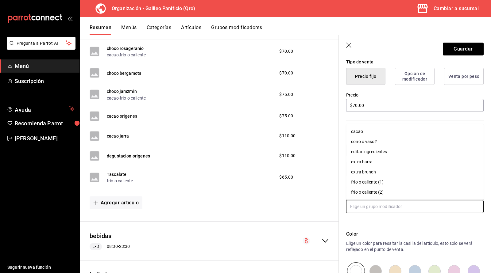
click at [375, 190] on div "frio o caliente (2)" at bounding box center [367, 192] width 33 height 6
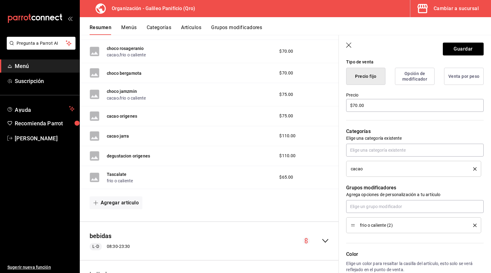
click at [393, 246] on div "Color Elige un color para resaltar la casilla del artículo, esto solo se verá r…" at bounding box center [411, 266] width 145 height 67
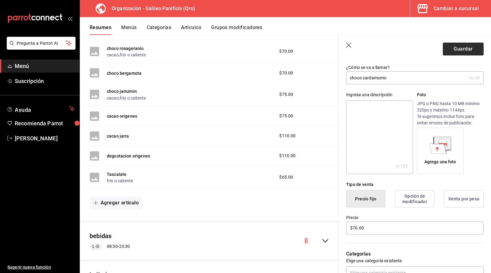
scroll to position [0, 0]
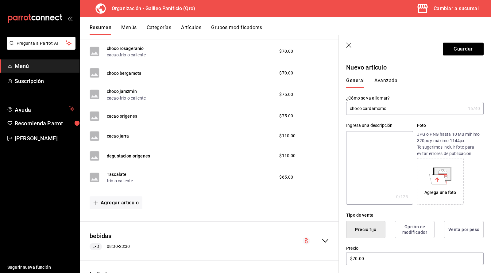
click at [387, 80] on button "Avanzada" at bounding box center [385, 83] width 23 height 10
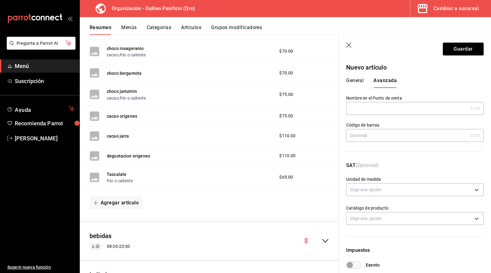
click at [389, 103] on input "text" at bounding box center [407, 108] width 122 height 12
type input "choco cardamomo"
click at [392, 189] on body "Pregunta a Parrot AI Menú Suscripción Ayuda Recomienda Parrot [PERSON_NAME] Sug…" at bounding box center [245, 136] width 491 height 273
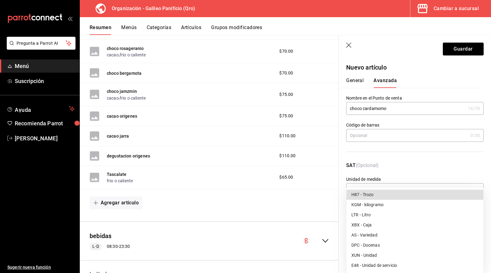
click at [369, 255] on li "XUN - Unidad" at bounding box center [414, 256] width 137 height 10
type input "XUN"
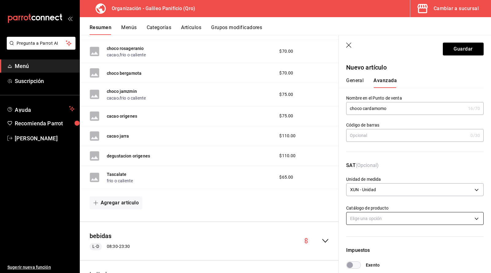
click at [365, 221] on body "Pregunta a Parrot AI Menú Suscripción Ayuda Recomienda Parrot [PERSON_NAME] Sug…" at bounding box center [245, 136] width 491 height 273
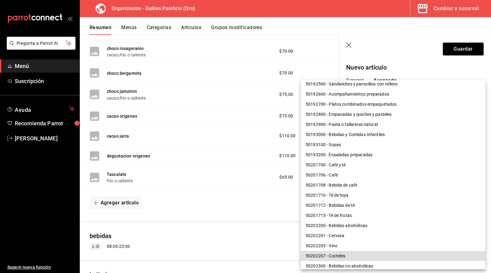
scroll to position [327, 0]
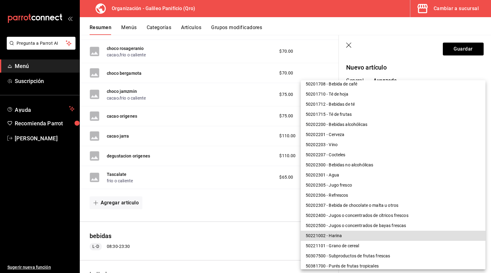
click at [366, 207] on li "50202307 - Bebida de chocolate o malta u otros" at bounding box center [392, 206] width 185 height 10
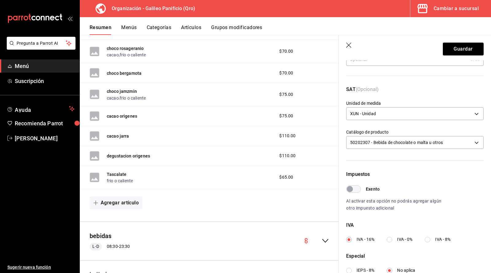
scroll to position [92, 0]
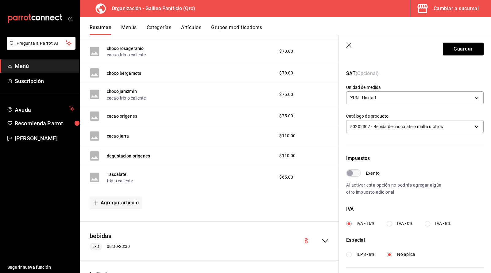
click at [388, 221] on input "IVA - 0%" at bounding box center [389, 224] width 6 height 6
click at [424, 221] on input "IVA - 8%" at bounding box center [427, 224] width 6 height 6
click at [346, 221] on input "IVA - 16%" at bounding box center [349, 224] width 6 height 6
click at [386, 221] on input "IVA - 0%" at bounding box center [389, 224] width 6 height 6
click at [388, 221] on input "IVA - 0%" at bounding box center [389, 224] width 6 height 6
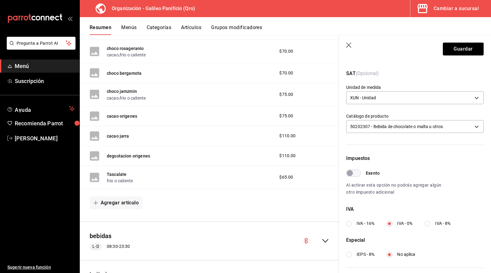
click at [402, 205] on div "Impuestos Exento Al activar esta opción no podrás agregar algún otro impuesto a…" at bounding box center [414, 206] width 137 height 103
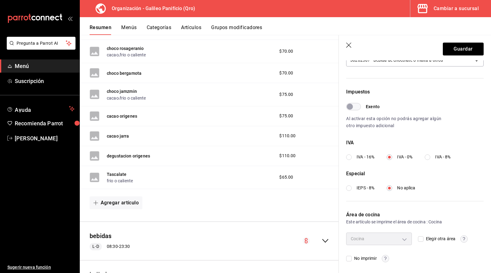
scroll to position [159, 0]
click at [421, 237] on input "Elegir otra área" at bounding box center [421, 239] width 6 height 6
click at [380, 240] on body "Pregunta a Parrot AI Menú Suscripción Ayuda Recomienda Parrot [PERSON_NAME] Sug…" at bounding box center [245, 136] width 491 height 273
click at [376, 259] on span "Cocina" at bounding box center [384, 258] width 45 height 6
click at [465, 49] on div at bounding box center [245, 136] width 491 height 273
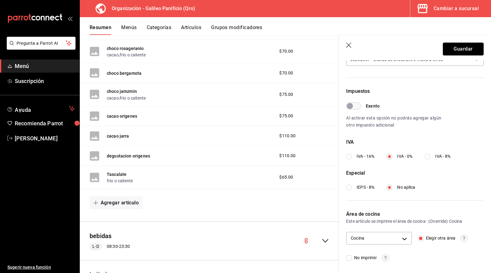
click at [464, 50] on button "Guardar" at bounding box center [462, 49] width 41 height 13
click at [124, 27] on button "Menús" at bounding box center [128, 30] width 15 height 10
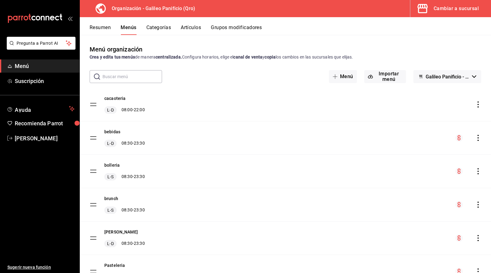
click at [479, 105] on icon "actions" at bounding box center [478, 104] width 6 height 6
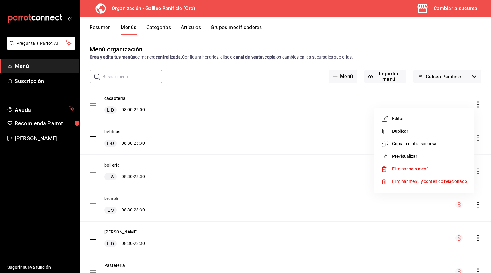
click at [425, 145] on span "Copiar en otra sucursal" at bounding box center [429, 144] width 75 height 6
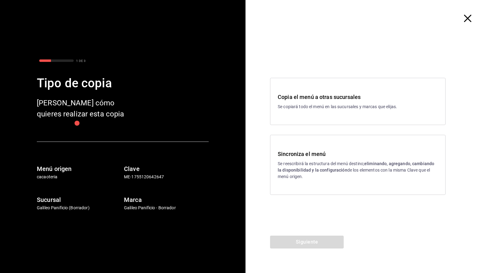
click at [304, 161] on p "Se reescribirá la estructura del menú destino; eliminando, agregando, cambiando…" at bounding box center [358, 170] width 160 height 19
click at [310, 244] on button "Siguiente" at bounding box center [307, 242] width 74 height 13
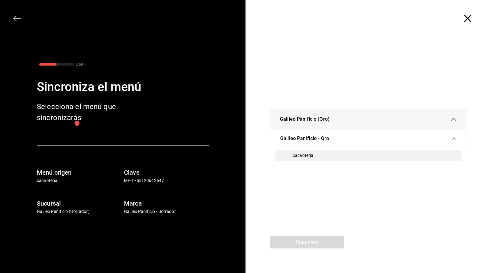
click at [285, 156] on input "checkbox" at bounding box center [283, 156] width 6 height 6
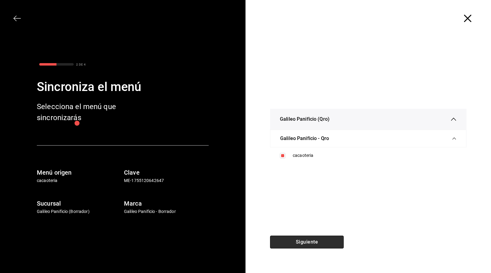
click at [296, 243] on button "Siguiente" at bounding box center [307, 242] width 74 height 13
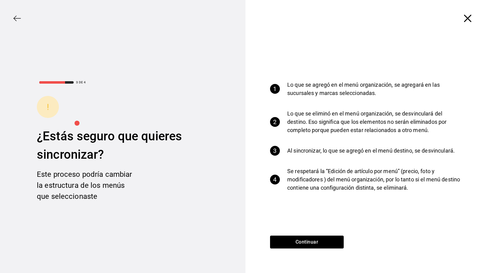
click at [285, 235] on div "1 Lo que se agregó en el menú organización, se agregará en las sucursales y mar…" at bounding box center [367, 136] width 245 height 199
click at [284, 244] on button "Continuar" at bounding box center [307, 242] width 74 height 13
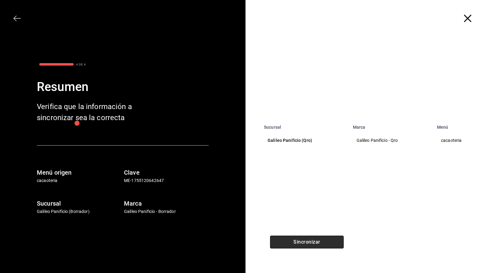
click at [287, 240] on button "Sincronizar" at bounding box center [307, 242] width 74 height 13
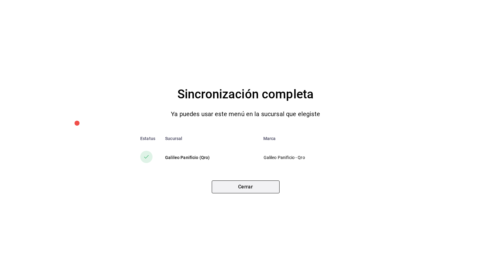
click at [258, 186] on button "Cerrar" at bounding box center [246, 187] width 68 height 13
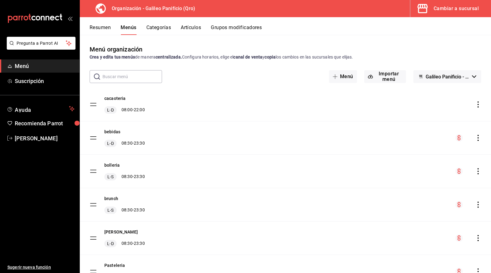
click at [477, 139] on icon "actions" at bounding box center [478, 138] width 6 height 6
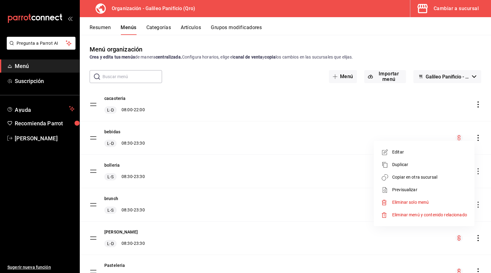
click at [430, 179] on span "Copiar en otra sucursal" at bounding box center [429, 177] width 75 height 6
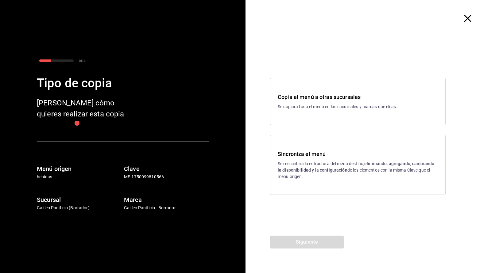
click at [300, 155] on h3 "Sincroniza el menú" at bounding box center [358, 154] width 160 height 8
click at [291, 239] on button "Siguiente" at bounding box center [307, 242] width 74 height 13
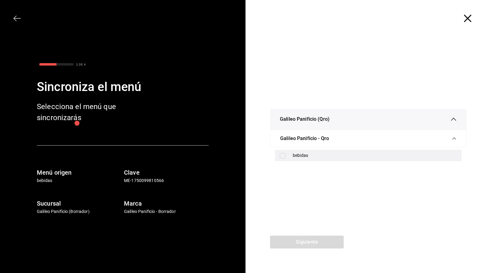
click at [300, 153] on div "bebidas" at bounding box center [375, 155] width 164 height 6
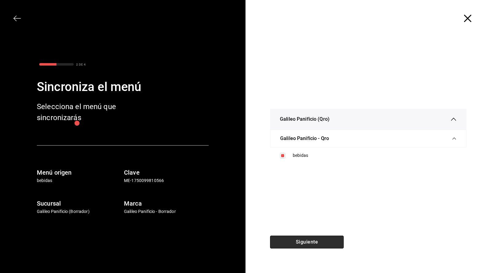
click at [296, 241] on button "Siguiente" at bounding box center [307, 242] width 74 height 13
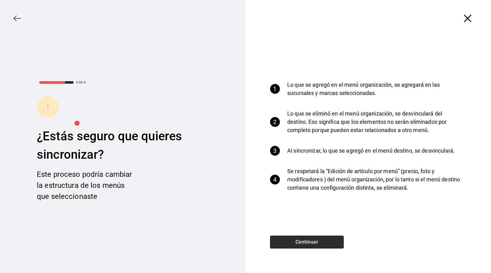
click at [296, 241] on button "Continuar" at bounding box center [307, 242] width 74 height 13
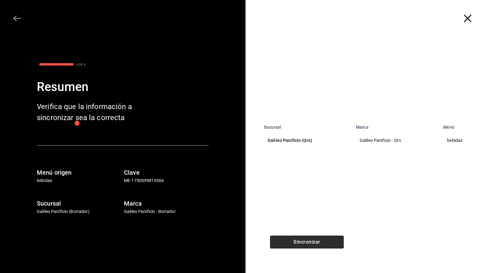
click at [296, 241] on button "Sincronizar" at bounding box center [307, 242] width 74 height 13
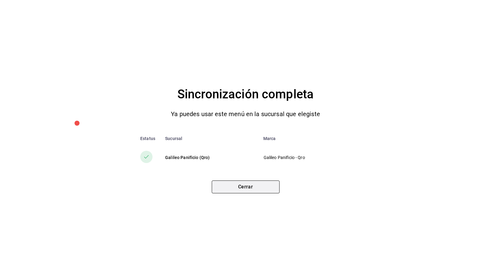
click at [252, 191] on button "Cerrar" at bounding box center [246, 187] width 68 height 13
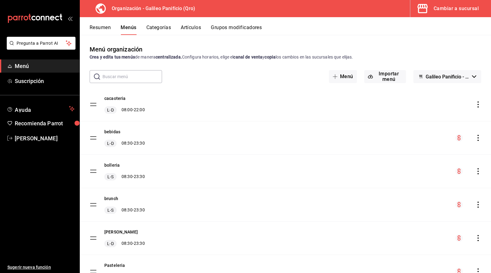
click at [415, 180] on div "bolleria L-S 08:30 - 23:30" at bounding box center [285, 171] width 411 height 33
click at [461, 135] on circle "menu-maker-table" at bounding box center [458, 137] width 7 height 7
click at [459, 138] on circle "menu-maker-table" at bounding box center [458, 137] width 7 height 7
click at [476, 105] on icon "actions" at bounding box center [478, 104] width 6 height 6
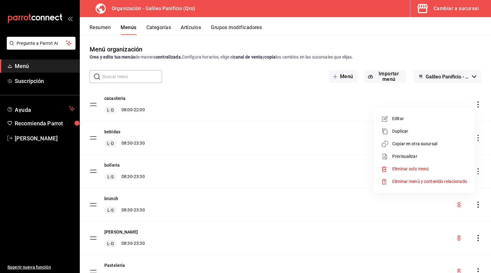
click at [441, 145] on span "Copiar en otra sucursal" at bounding box center [429, 144] width 75 height 6
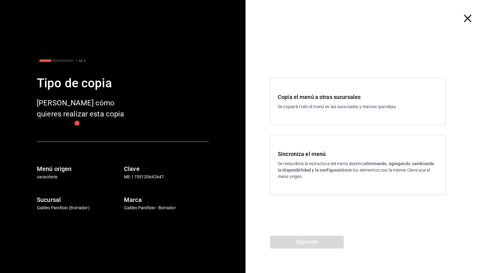
click at [319, 115] on div "Copia el menú a otras sucursales Se copiará todo el menú en las sucursales y ma…" at bounding box center [357, 101] width 175 height 47
click at [307, 240] on button "Siguiente" at bounding box center [307, 242] width 74 height 13
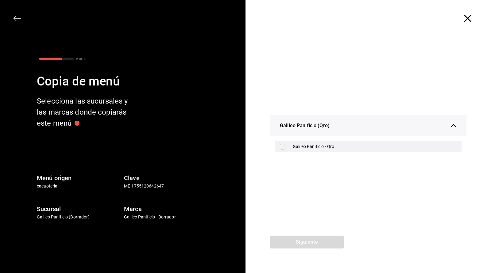
click at [286, 145] on label at bounding box center [284, 147] width 8 height 6
click at [285, 145] on input "checkbox" at bounding box center [283, 147] width 6 height 6
click at [282, 146] on input "checkbox" at bounding box center [283, 147] width 6 height 6
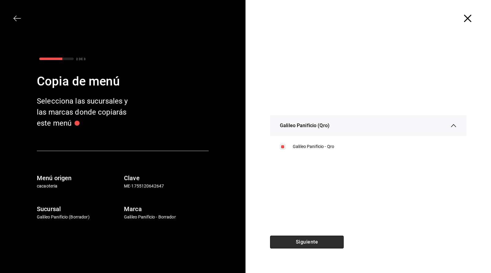
click at [287, 245] on button "Siguiente" at bounding box center [307, 242] width 74 height 13
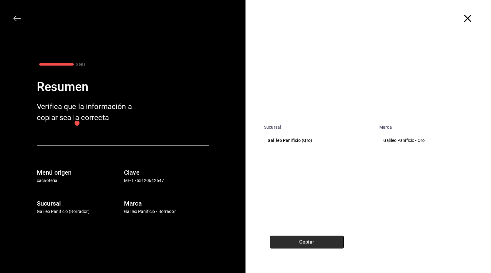
click at [305, 243] on button "Copiar" at bounding box center [307, 242] width 74 height 13
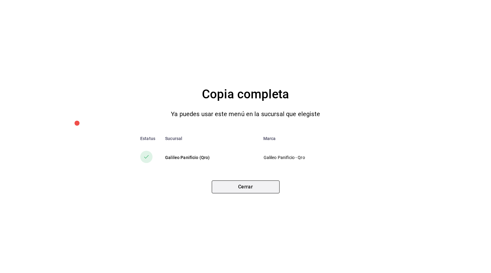
click at [236, 187] on button "Cerrar" at bounding box center [246, 187] width 68 height 13
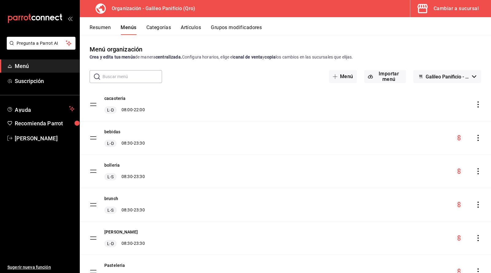
click at [477, 105] on icon "actions" at bounding box center [478, 104] width 6 height 6
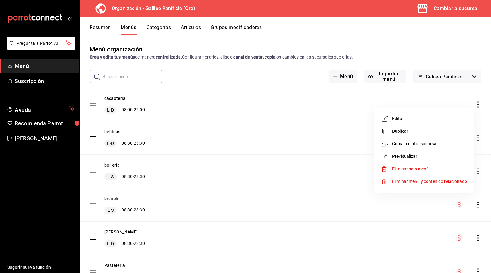
click at [435, 144] on span "Copiar en otra sucursal" at bounding box center [429, 144] width 75 height 6
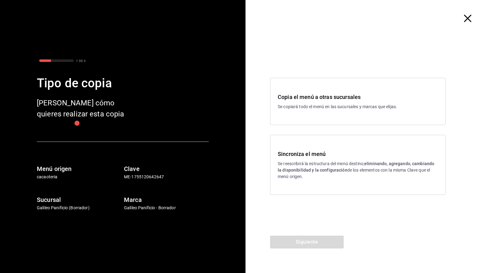
click at [351, 108] on p "Se copiará todo el menú en las sucursales y marcas que elijas." at bounding box center [358, 107] width 160 height 6
click at [312, 245] on button "Siguiente" at bounding box center [307, 242] width 74 height 13
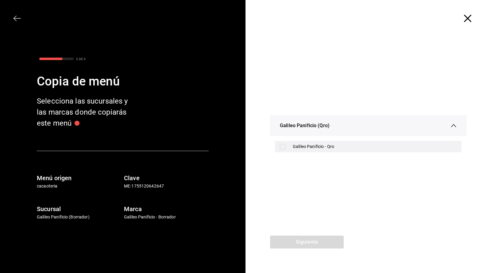
click at [283, 146] on input "checkbox" at bounding box center [283, 147] width 6 height 6
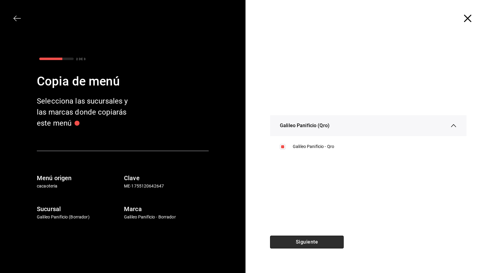
click at [312, 240] on button "Siguiente" at bounding box center [307, 242] width 74 height 13
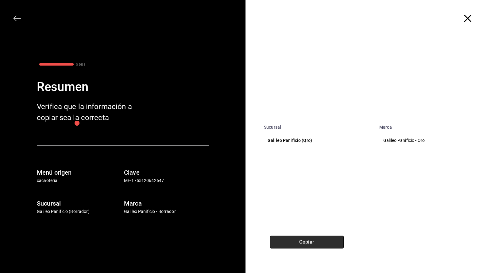
click at [301, 245] on button "Copiar" at bounding box center [307, 242] width 74 height 13
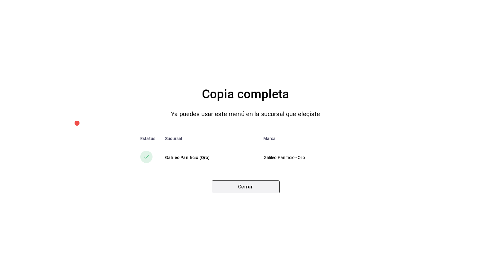
click at [243, 186] on button "Cerrar" at bounding box center [246, 187] width 68 height 13
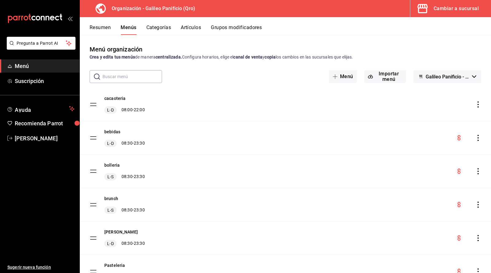
click at [467, 78] on span "Galileo Panificio - Borrador" at bounding box center [447, 77] width 44 height 6
click at [467, 78] on div at bounding box center [245, 136] width 491 height 273
click at [94, 27] on button "Resumen" at bounding box center [100, 30] width 21 height 10
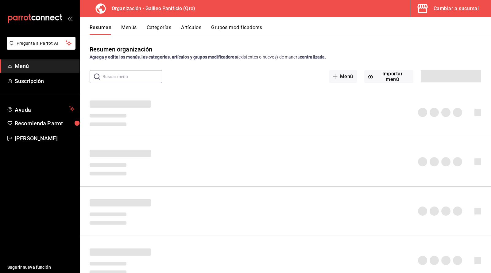
click at [123, 28] on button "Menús" at bounding box center [128, 30] width 15 height 10
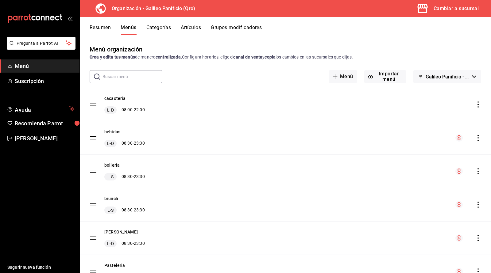
click at [477, 104] on icon "actions" at bounding box center [478, 104] width 6 height 6
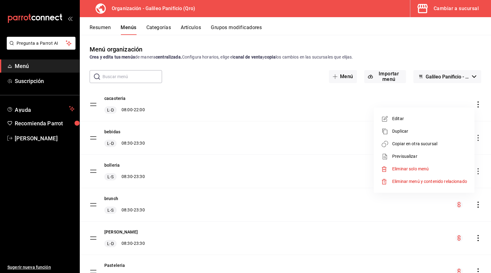
click at [441, 140] on li "Copiar en otra sucursal" at bounding box center [424, 144] width 96 height 13
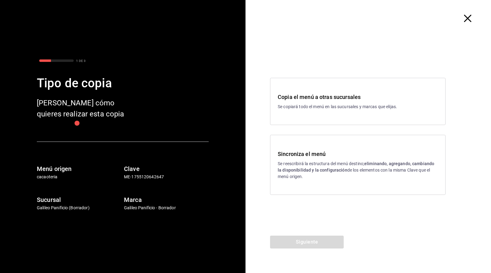
click at [306, 161] on p "Se reescribirá la estructura del menú destino; eliminando, agregando, cambiando…" at bounding box center [358, 170] width 160 height 19
click at [303, 241] on button "Siguiente" at bounding box center [307, 242] width 74 height 13
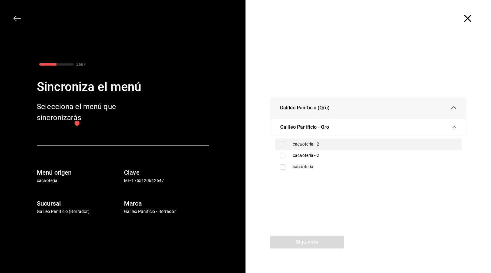
click at [283, 143] on input "checkbox" at bounding box center [283, 145] width 6 height 6
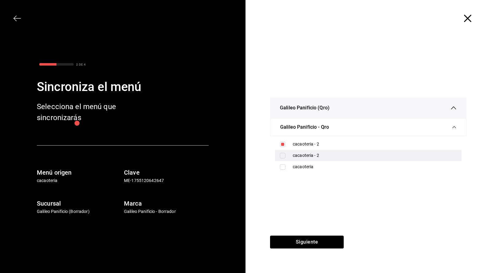
click at [283, 156] on input "checkbox" at bounding box center [283, 156] width 6 height 6
click at [284, 156] on input "checkbox" at bounding box center [283, 156] width 6 height 6
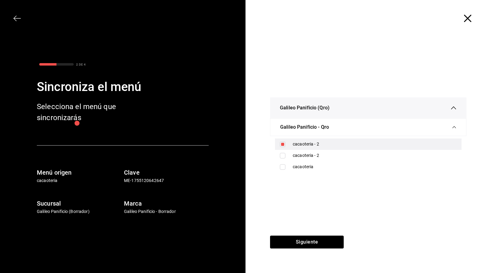
click at [283, 144] on input "checkbox" at bounding box center [283, 145] width 6 height 6
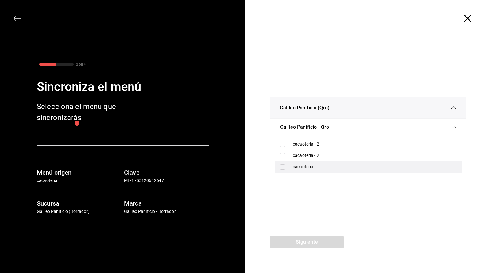
click at [285, 168] on label at bounding box center [284, 167] width 8 height 6
click at [285, 168] on input "checkbox" at bounding box center [283, 167] width 6 height 6
click at [282, 169] on input "checkbox" at bounding box center [283, 167] width 6 height 6
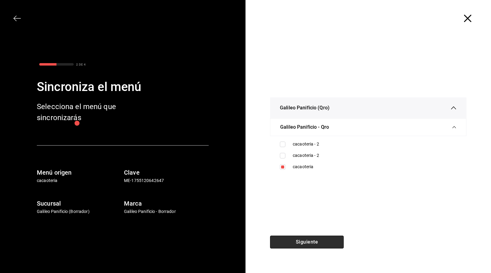
click at [298, 246] on button "Siguiente" at bounding box center [307, 242] width 74 height 13
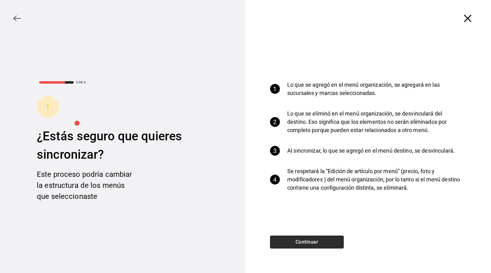
click at [298, 246] on button "Continuar" at bounding box center [307, 242] width 74 height 13
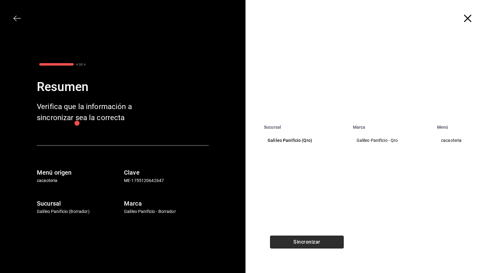
click at [297, 243] on button "Sincronizar" at bounding box center [307, 242] width 74 height 13
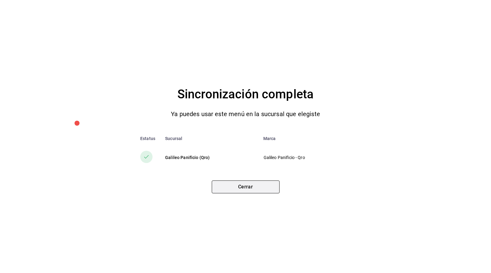
click at [249, 186] on button "Cerrar" at bounding box center [246, 187] width 68 height 13
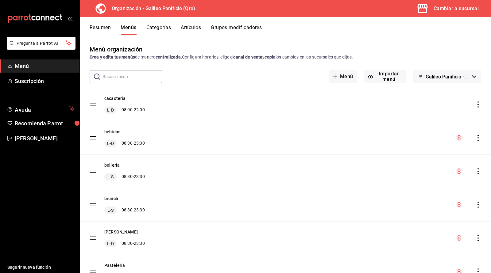
click at [442, 7] on div "Cambiar a sucursal" at bounding box center [455, 8] width 45 height 9
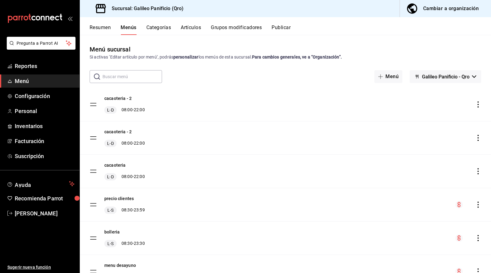
click at [478, 134] on div "cacaoteria - 2 L-D 08:00 - 22:00" at bounding box center [285, 137] width 411 height 33
click at [477, 137] on icon "actions" at bounding box center [478, 138] width 6 height 6
click at [436, 191] on span "Eliminar solo menú" at bounding box center [429, 190] width 75 height 6
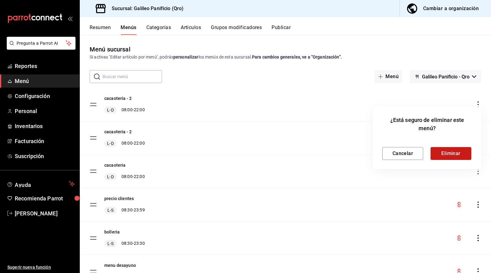
click at [446, 154] on button "Eliminar" at bounding box center [450, 153] width 41 height 13
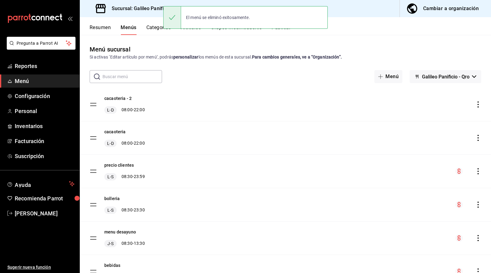
click at [478, 103] on icon "actions" at bounding box center [478, 104] width 6 height 6
click at [459, 158] on span "Eliminar solo menú" at bounding box center [429, 156] width 75 height 6
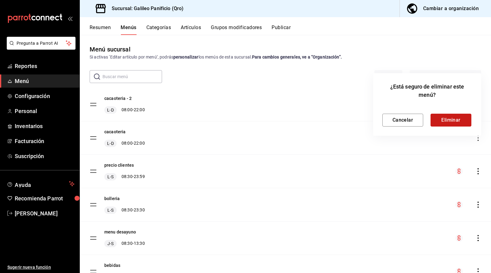
click at [465, 122] on button "Eliminar" at bounding box center [450, 120] width 41 height 13
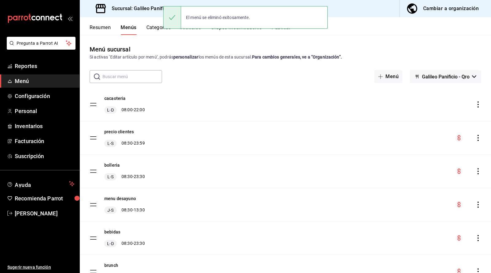
click at [479, 106] on icon "actions" at bounding box center [478, 104] width 6 height 6
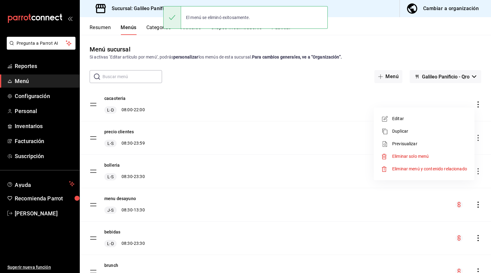
click at [456, 134] on span "Duplicar" at bounding box center [429, 131] width 75 height 6
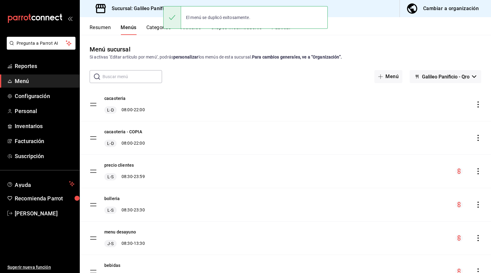
click at [477, 136] on icon "actions" at bounding box center [478, 138] width 6 height 6
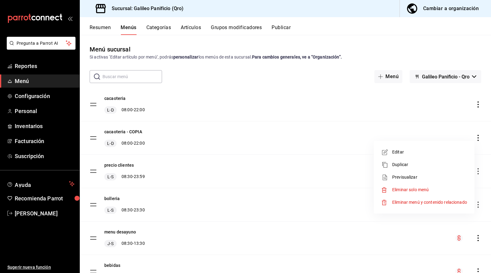
click at [437, 188] on span "Eliminar solo menú" at bounding box center [429, 190] width 75 height 6
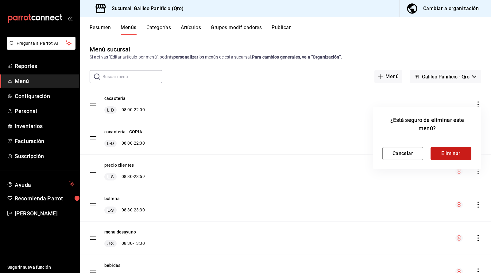
click at [466, 155] on button "Eliminar" at bounding box center [450, 153] width 41 height 13
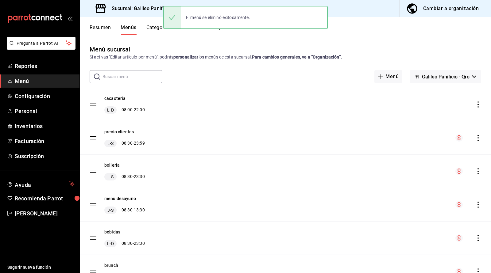
click at [445, 5] on div "Cambiar a organización" at bounding box center [451, 8] width 56 height 9
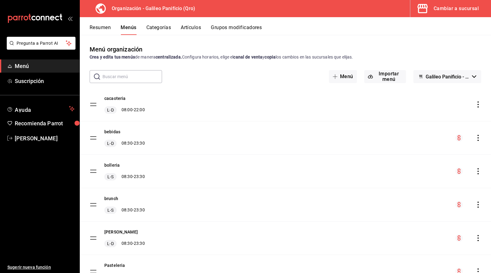
click at [479, 103] on icon "actions" at bounding box center [478, 104] width 6 height 6
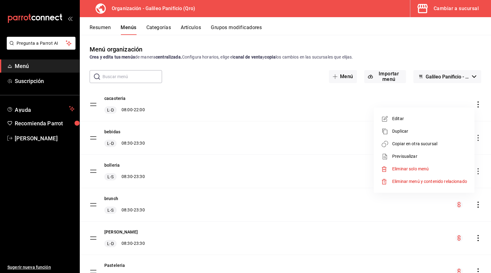
click at [447, 142] on span "Copiar en otra sucursal" at bounding box center [429, 144] width 75 height 6
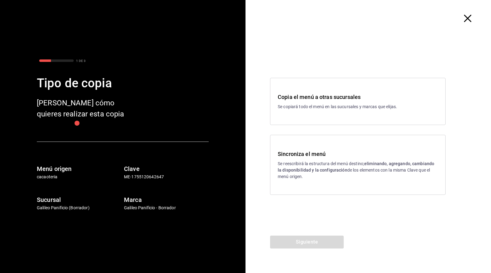
click at [390, 117] on div "Copia el menú a otras sucursales Se copiará todo el menú en las sucursales y ma…" at bounding box center [357, 101] width 175 height 47
click at [347, 169] on p "Se reescribirá la estructura del menú destino; eliminando, agregando, cambiando…" at bounding box center [358, 170] width 160 height 19
click at [317, 240] on button "Siguiente" at bounding box center [307, 242] width 74 height 13
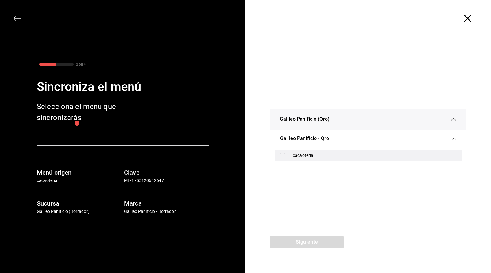
click at [295, 157] on div "cacaoteria" at bounding box center [375, 155] width 164 height 6
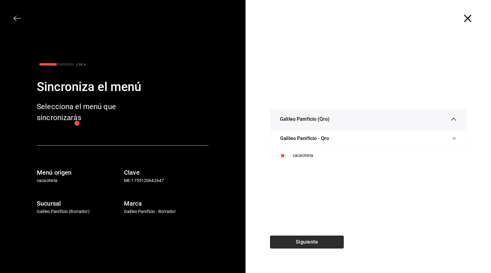
click at [317, 239] on button "Siguiente" at bounding box center [307, 242] width 74 height 13
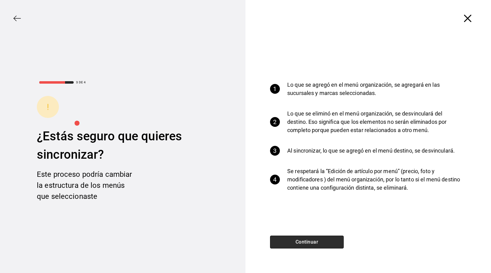
click at [316, 239] on button "Continuar" at bounding box center [307, 242] width 74 height 13
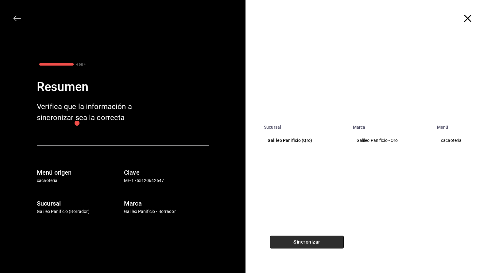
click at [316, 239] on button "Sincronizar" at bounding box center [307, 242] width 74 height 13
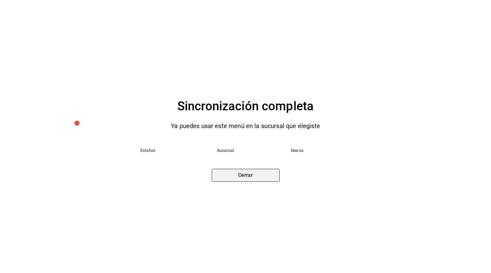
click at [233, 177] on button "Cerrar" at bounding box center [246, 175] width 68 height 13
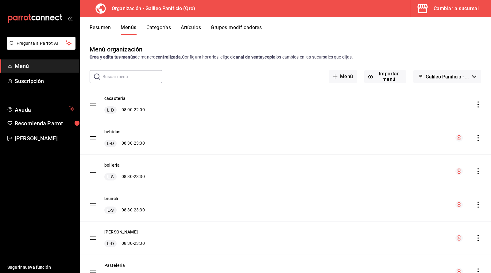
click at [477, 103] on icon "actions" at bounding box center [478, 104] width 6 height 6
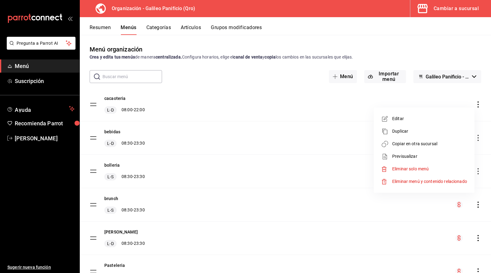
click at [477, 101] on div at bounding box center [245, 136] width 491 height 273
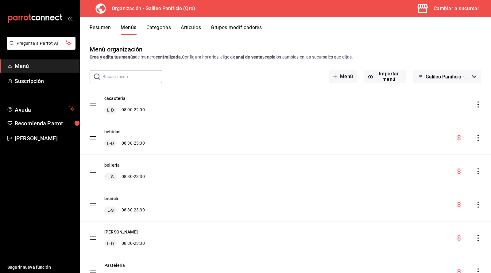
click at [104, 30] on button "Resumen" at bounding box center [100, 30] width 21 height 10
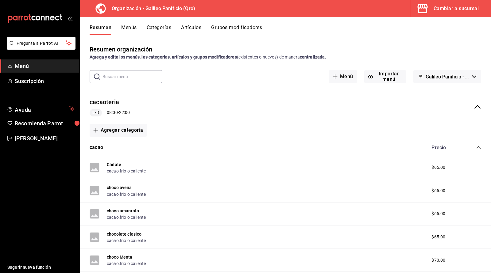
click at [252, 119] on div "cacaoteria L-D 08:00 - 22:00" at bounding box center [285, 107] width 411 height 29
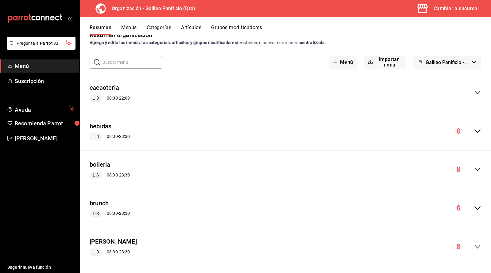
scroll to position [15, 0]
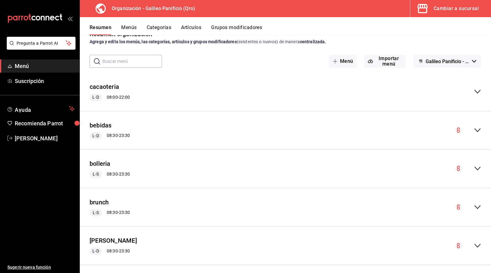
click at [479, 90] on icon "collapse-menu-row" at bounding box center [476, 91] width 7 height 7
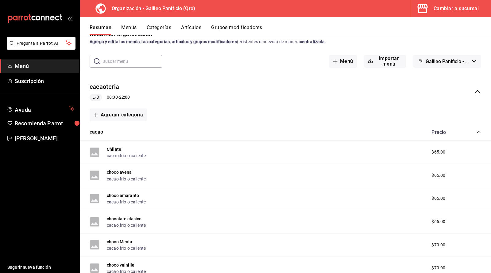
click at [479, 81] on div "cacaoteria L-D 08:00 - 22:00" at bounding box center [285, 92] width 411 height 29
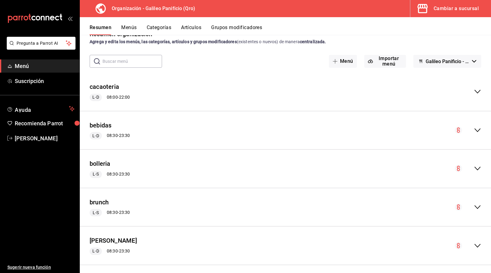
scroll to position [31, 0]
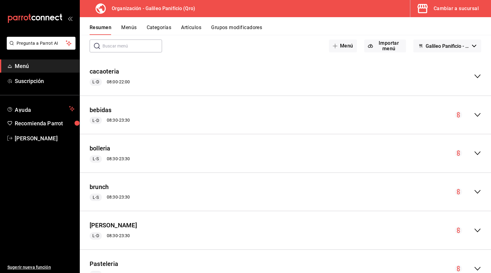
click at [479, 81] on div "cacaoteria L-D 08:00 - 22:00" at bounding box center [285, 76] width 411 height 29
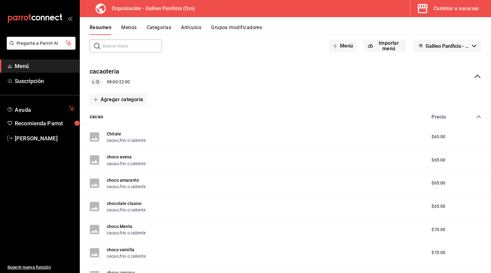
click at [302, 34] on div "Resumen Menús Categorías Artículos Grupos modificadores" at bounding box center [290, 30] width 401 height 10
click at [372, 76] on div "cacaoteria L-D 08:00 - 22:00" at bounding box center [285, 76] width 411 height 29
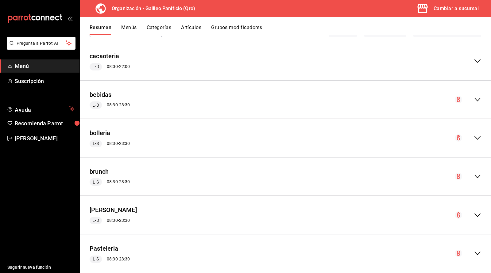
scroll to position [61, 0]
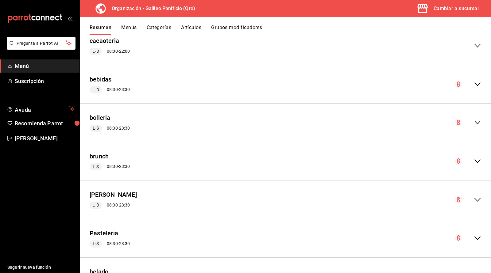
click at [276, 50] on div "cacaoteria L-D 08:00 - 22:00" at bounding box center [285, 46] width 411 height 29
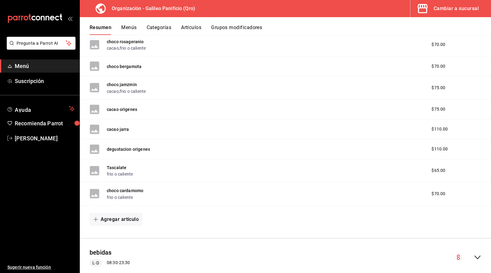
scroll to position [383, 0]
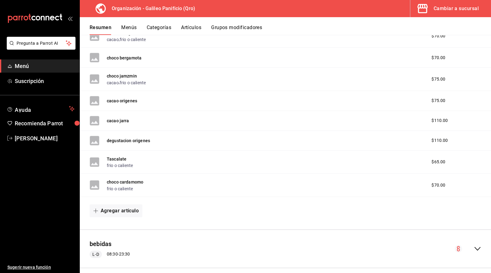
click at [147, 164] on div "Tascalate frio o caliente $65.00" at bounding box center [285, 162] width 411 height 23
click at [109, 163] on button "frio o caliente" at bounding box center [120, 166] width 26 height 6
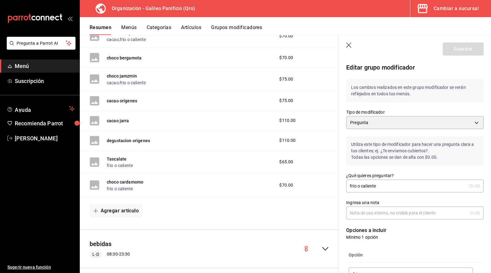
click at [378, 250] on th "Opción" at bounding box center [410, 255] width 129 height 15
click at [108, 156] on button "Tascalate" at bounding box center [117, 159] width 20 height 6
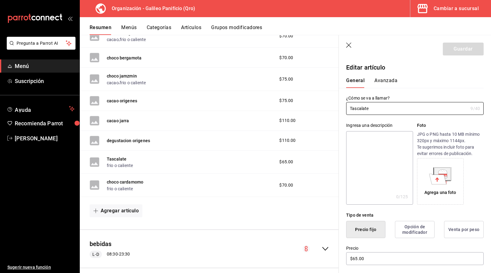
click at [427, 81] on div "General [PERSON_NAME]" at bounding box center [411, 83] width 130 height 10
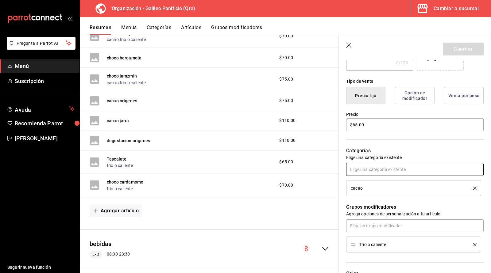
scroll to position [138, 0]
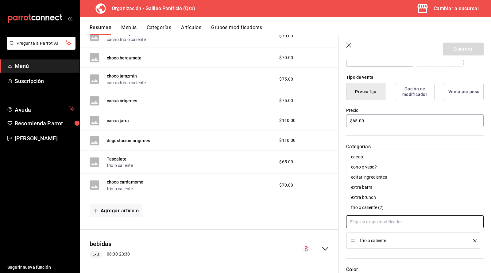
click at [397, 224] on input "text" at bounding box center [414, 222] width 137 height 13
click at [367, 155] on li "cacao" at bounding box center [414, 157] width 137 height 10
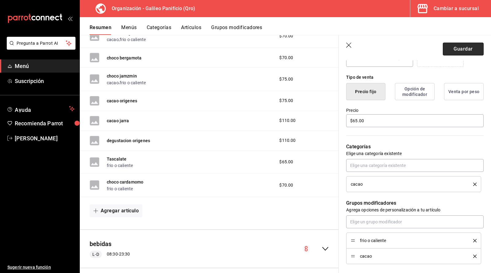
click at [469, 46] on button "Guardar" at bounding box center [462, 49] width 41 height 13
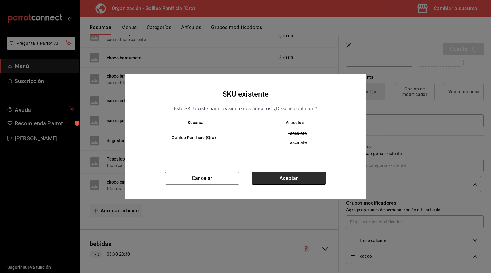
click at [279, 180] on button "Aceptar" at bounding box center [288, 178] width 74 height 13
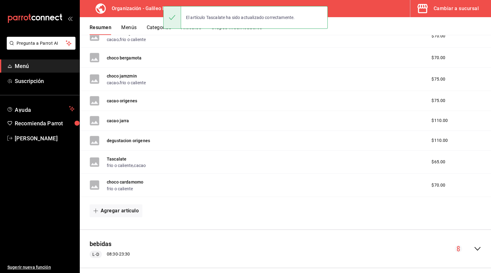
click at [371, 29] on div "Resumen Menús Categorías Artículos Grupos modificadores" at bounding box center [290, 30] width 401 height 10
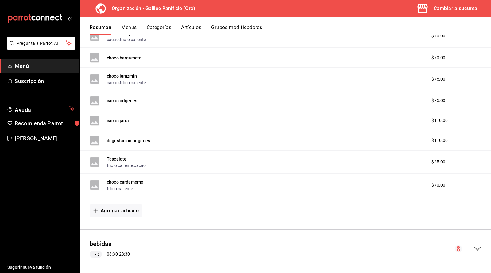
click at [274, 189] on div "choco cardamomo frio o caliente $70.00" at bounding box center [285, 185] width 411 height 23
click at [120, 180] on button "choco cardamomo" at bounding box center [125, 182] width 36 height 6
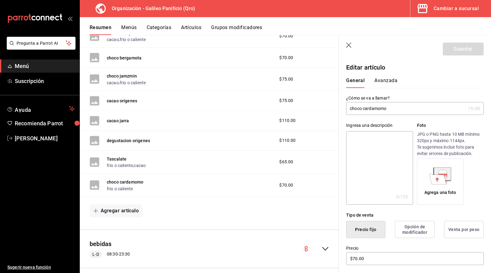
click at [444, 81] on div "General [PERSON_NAME]" at bounding box center [411, 83] width 130 height 10
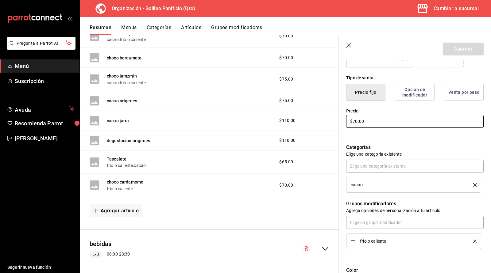
scroll to position [138, 0]
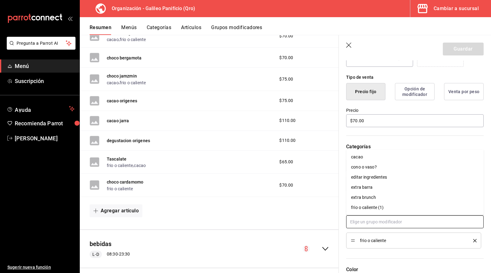
click at [420, 221] on input "text" at bounding box center [414, 222] width 137 height 13
click at [381, 160] on li "cacao" at bounding box center [414, 157] width 137 height 10
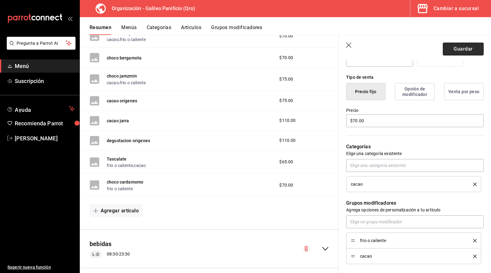
click at [461, 44] on button "Guardar" at bounding box center [462, 49] width 41 height 13
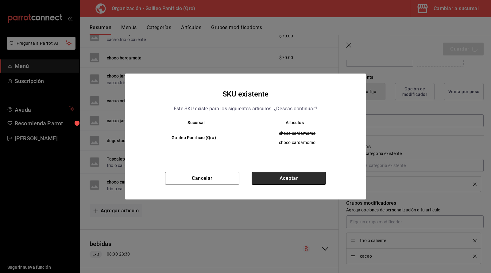
click at [305, 179] on button "Aceptar" at bounding box center [288, 178] width 74 height 13
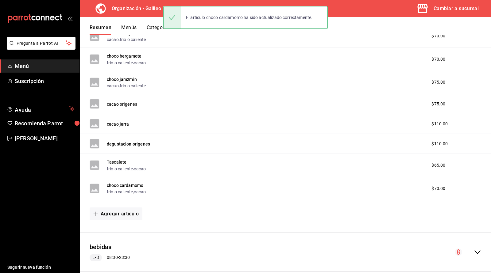
click at [127, 26] on button "Menús" at bounding box center [128, 30] width 15 height 10
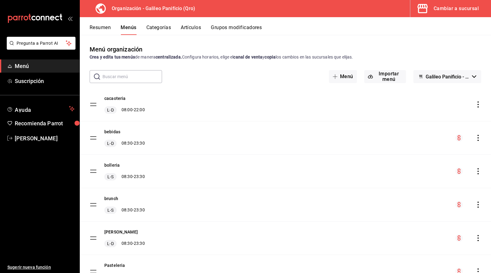
click at [477, 104] on icon "actions" at bounding box center [478, 104] width 6 height 6
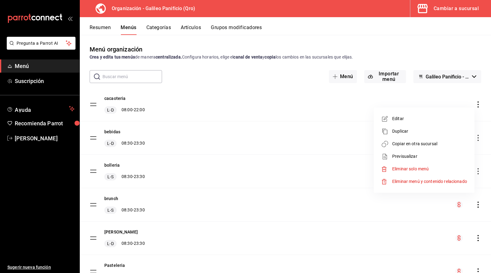
click at [437, 146] on span "Copiar en otra sucursal" at bounding box center [429, 144] width 75 height 6
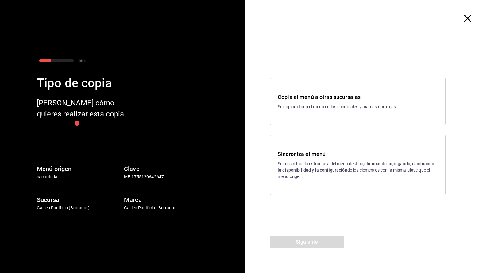
click at [317, 167] on p "Se reescribirá la estructura del menú destino; eliminando, agregando, cambiando…" at bounding box center [358, 170] width 160 height 19
click at [296, 239] on button "Siguiente" at bounding box center [307, 242] width 74 height 13
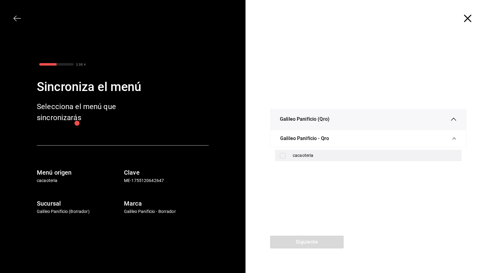
click at [293, 158] on div "cacaoteria" at bounding box center [375, 155] width 164 height 6
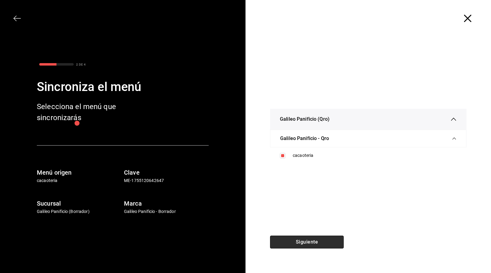
click at [293, 241] on button "Siguiente" at bounding box center [307, 242] width 74 height 13
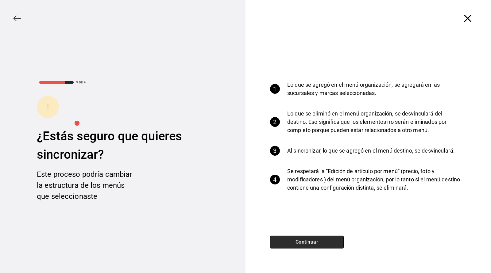
click at [293, 241] on button "Continuar" at bounding box center [307, 242] width 74 height 13
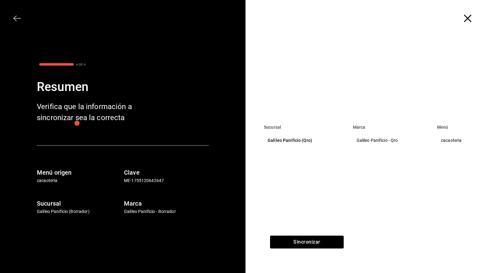
click at [293, 230] on div "Sucursal Marca Menú Galileo Panificio (Qro) Galileo Panificio - Qro cacaoteria" at bounding box center [367, 136] width 245 height 199
click at [292, 240] on button "Sincronizar" at bounding box center [307, 242] width 74 height 13
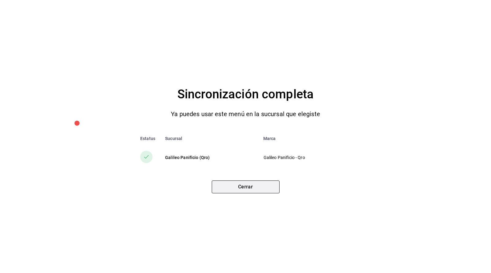
click at [236, 187] on button "Cerrar" at bounding box center [246, 187] width 68 height 13
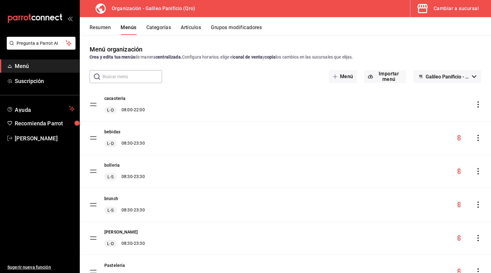
click at [476, 102] on icon "actions" at bounding box center [478, 104] width 6 height 6
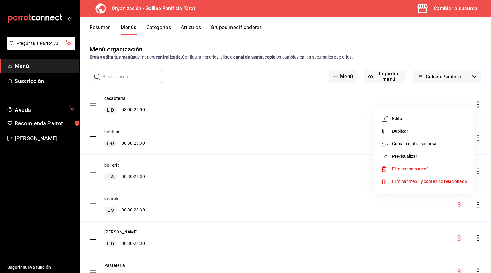
click at [419, 135] on li "Duplicar" at bounding box center [424, 131] width 96 height 13
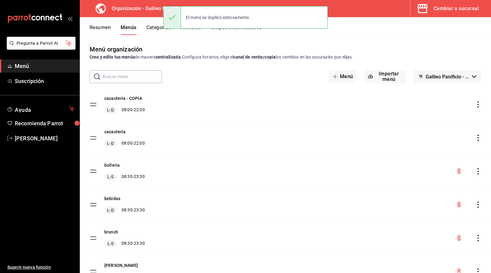
click at [479, 105] on icon "actions" at bounding box center [478, 104] width 6 height 6
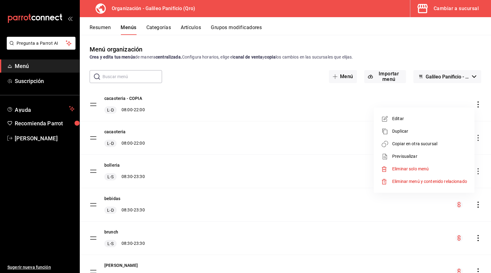
click at [411, 171] on span "Eliminar solo menú" at bounding box center [410, 169] width 36 height 5
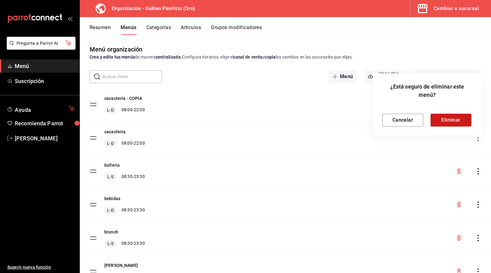
click at [442, 123] on button "Eliminar" at bounding box center [450, 120] width 41 height 13
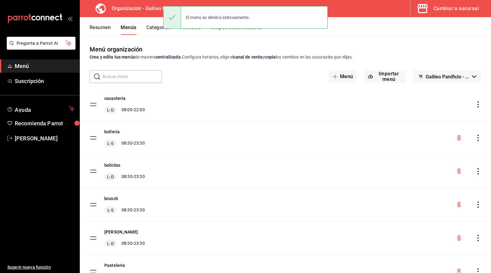
click at [478, 108] on div "cacaoteria L-D 08:00 - 22:00" at bounding box center [285, 104] width 411 height 33
click at [477, 103] on icon "actions" at bounding box center [478, 104] width 6 height 6
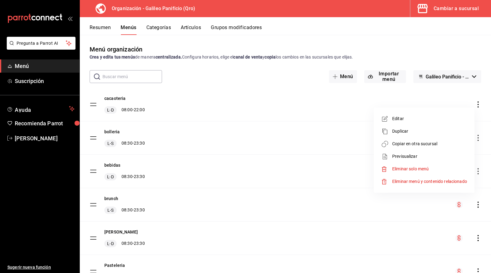
click at [435, 147] on span "Copiar en otra sucursal" at bounding box center [429, 144] width 75 height 6
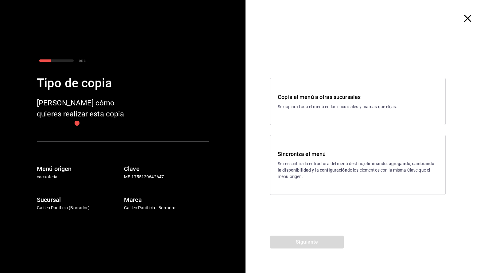
click at [327, 107] on p "Se copiará todo el menú en las sucursales y marcas que elijas." at bounding box center [358, 107] width 160 height 6
click at [293, 237] on button "Siguiente" at bounding box center [307, 242] width 74 height 13
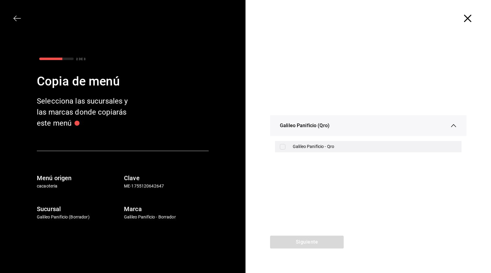
click at [282, 147] on input "checkbox" at bounding box center [283, 147] width 6 height 6
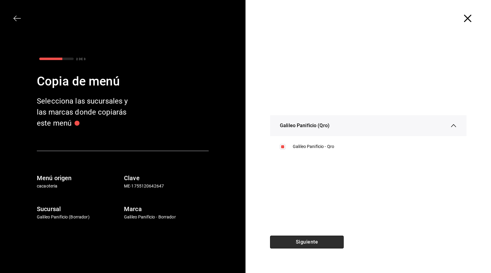
click at [300, 240] on button "Siguiente" at bounding box center [307, 242] width 74 height 13
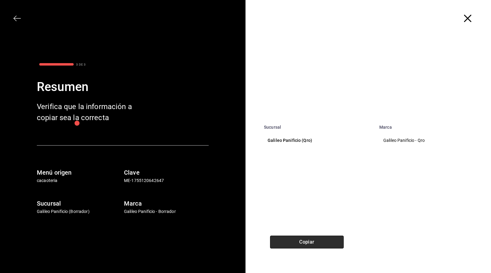
click at [300, 240] on button "Copiar" at bounding box center [307, 242] width 74 height 13
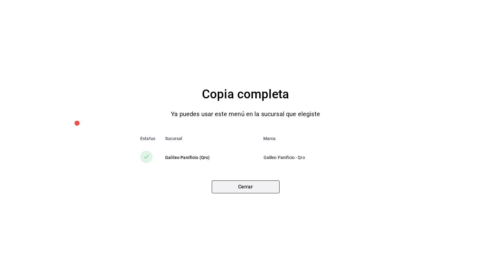
click at [255, 190] on button "Cerrar" at bounding box center [246, 187] width 68 height 13
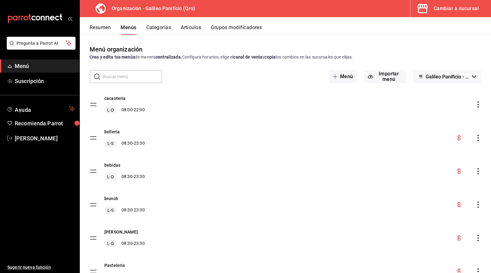
click at [479, 105] on icon "actions" at bounding box center [478, 104] width 6 height 6
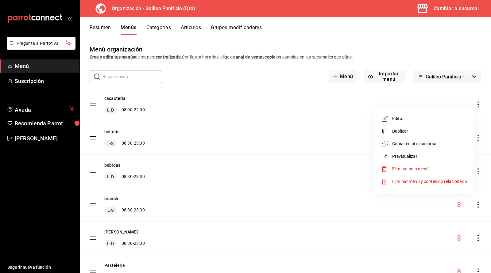
click at [448, 147] on li "Copiar en otra sucursal" at bounding box center [424, 144] width 96 height 13
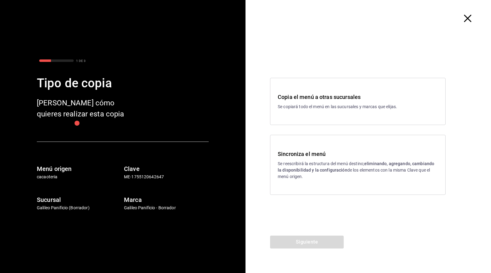
click at [370, 173] on p "Se reescribirá la estructura del menú destino; eliminando, agregando, cambiando…" at bounding box center [358, 170] width 160 height 19
click at [359, 105] on p "Se copiará todo el menú en las sucursales y marcas que elijas." at bounding box center [358, 107] width 160 height 6
click at [393, 105] on p "Se copiará todo el menú en las sucursales y marcas que elijas." at bounding box center [358, 107] width 160 height 6
click at [424, 101] on h3 "Copia el menú a otras sucursales" at bounding box center [358, 97] width 160 height 8
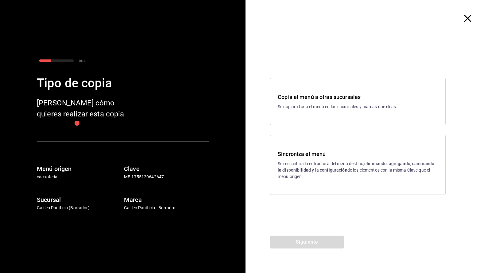
click at [424, 101] on h3 "Copia el menú a otras sucursales" at bounding box center [358, 97] width 160 height 8
click at [397, 114] on div "Copia el menú a otras sucursales Se copiará todo el menú en las sucursales y ma…" at bounding box center [357, 101] width 175 height 47
click at [397, 113] on div "Copia el menú a otras sucursales Se copiará todo el menú en las sucursales y ma…" at bounding box center [357, 101] width 175 height 47
click at [280, 246] on button "Siguiente" at bounding box center [307, 242] width 74 height 13
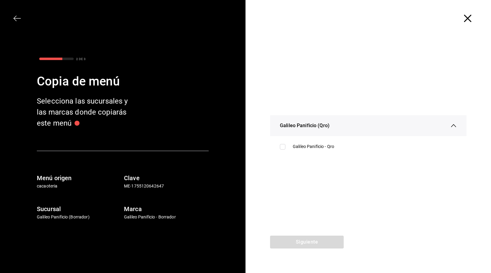
click at [17, 14] on div "2 DE 3 Copia de menú Selecciona las sucursales y las marcas donde copiarás este…" at bounding box center [122, 136] width 245 height 273
click at [16, 16] on icon "button" at bounding box center [14, 19] width 3 height 6
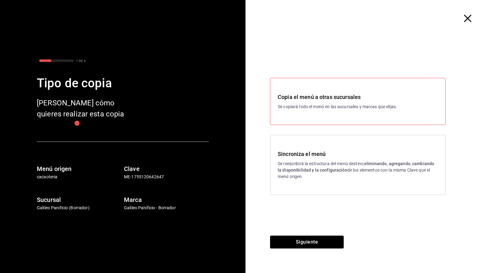
click at [320, 187] on div "Sincroniza el menú Se reescribirá la estructura del menú destino; eliminando, a…" at bounding box center [357, 165] width 175 height 60
click at [286, 239] on button "Siguiente" at bounding box center [307, 242] width 74 height 13
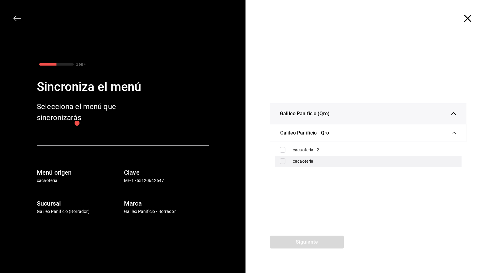
click at [283, 159] on input "checkbox" at bounding box center [283, 162] width 6 height 6
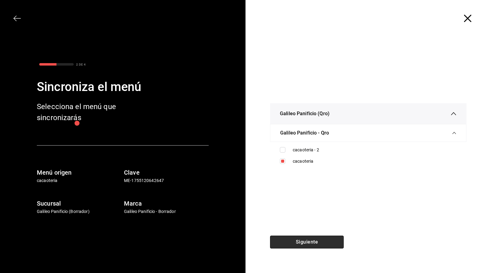
click at [293, 240] on button "Siguiente" at bounding box center [307, 242] width 74 height 13
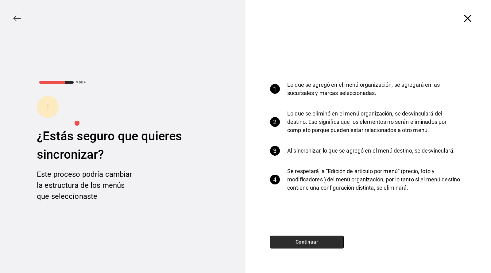
click at [293, 242] on button "Continuar" at bounding box center [307, 242] width 74 height 13
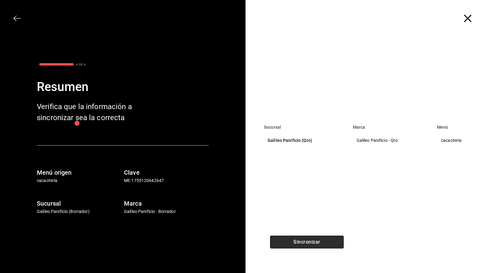
click at [295, 240] on button "Sincronizar" at bounding box center [307, 242] width 74 height 13
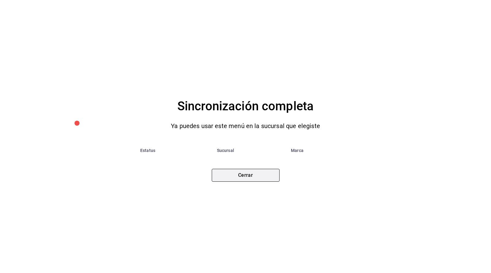
click at [257, 173] on button "Cerrar" at bounding box center [246, 175] width 68 height 13
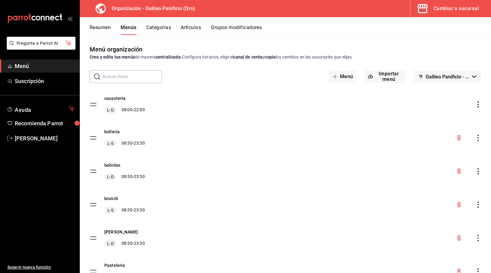
click at [105, 26] on button "Resumen" at bounding box center [100, 30] width 21 height 10
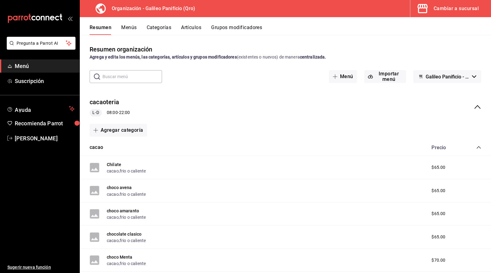
click at [477, 105] on icon "collapse-menu-row" at bounding box center [476, 106] width 7 height 7
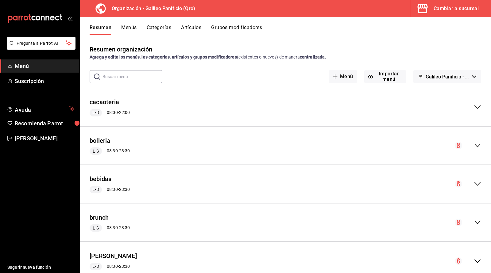
click at [126, 29] on button "Menús" at bounding box center [128, 30] width 15 height 10
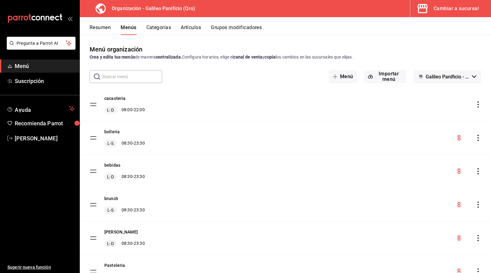
click at [443, 12] on div "Cambiar a sucursal" at bounding box center [455, 8] width 45 height 9
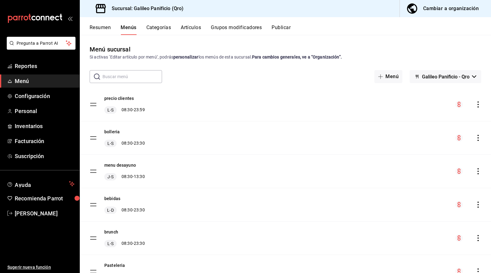
click at [416, 48] on div "Menú sucursal Si activas ‘Editar artículo por menú’, podrás personalizar los me…" at bounding box center [285, 53] width 411 height 16
click at [105, 25] on button "Resumen" at bounding box center [100, 30] width 21 height 10
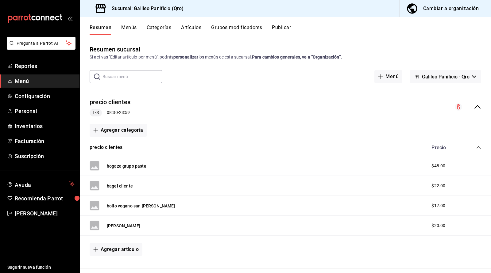
click at [101, 33] on button "Resumen" at bounding box center [101, 30] width 22 height 10
click at [99, 29] on button "Resumen" at bounding box center [101, 30] width 22 height 10
click at [126, 30] on button "Menús" at bounding box center [128, 30] width 15 height 10
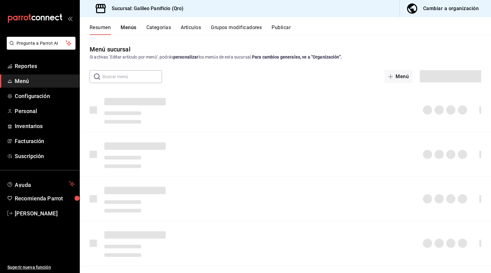
click at [106, 30] on button "Resumen" at bounding box center [100, 30] width 21 height 10
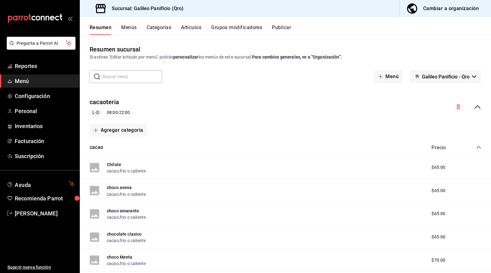
click at [477, 108] on icon "collapse-menu-row" at bounding box center [476, 106] width 7 height 7
